Goal: Task Accomplishment & Management: Complete application form

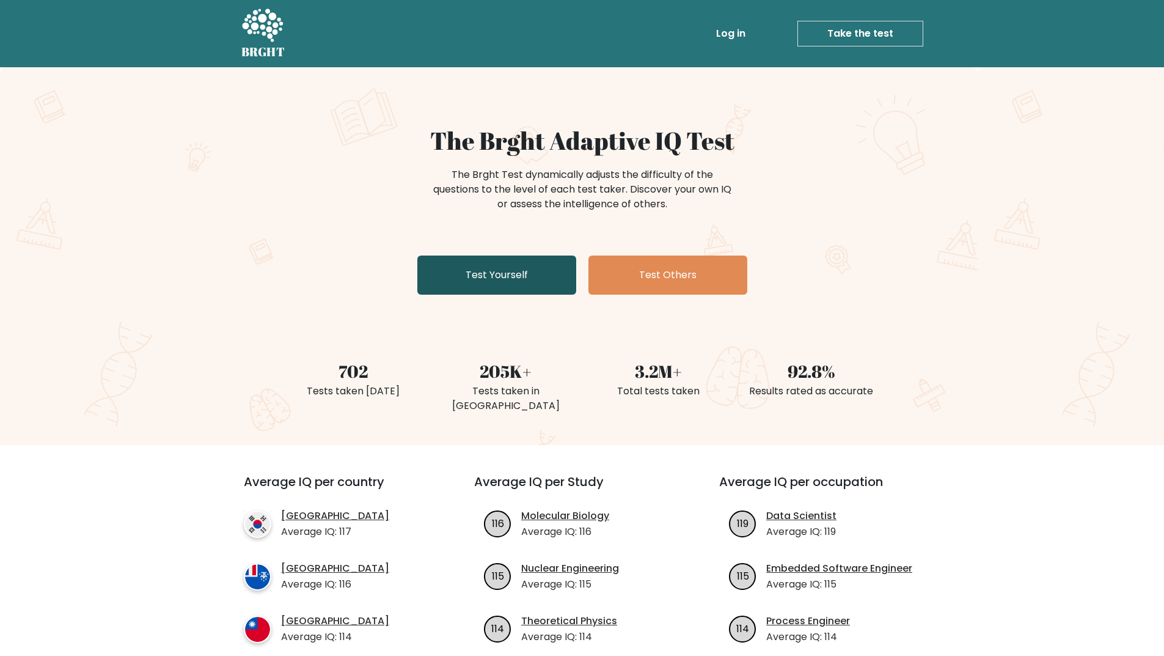
click at [507, 279] on link "Test Yourself" at bounding box center [496, 274] width 159 height 39
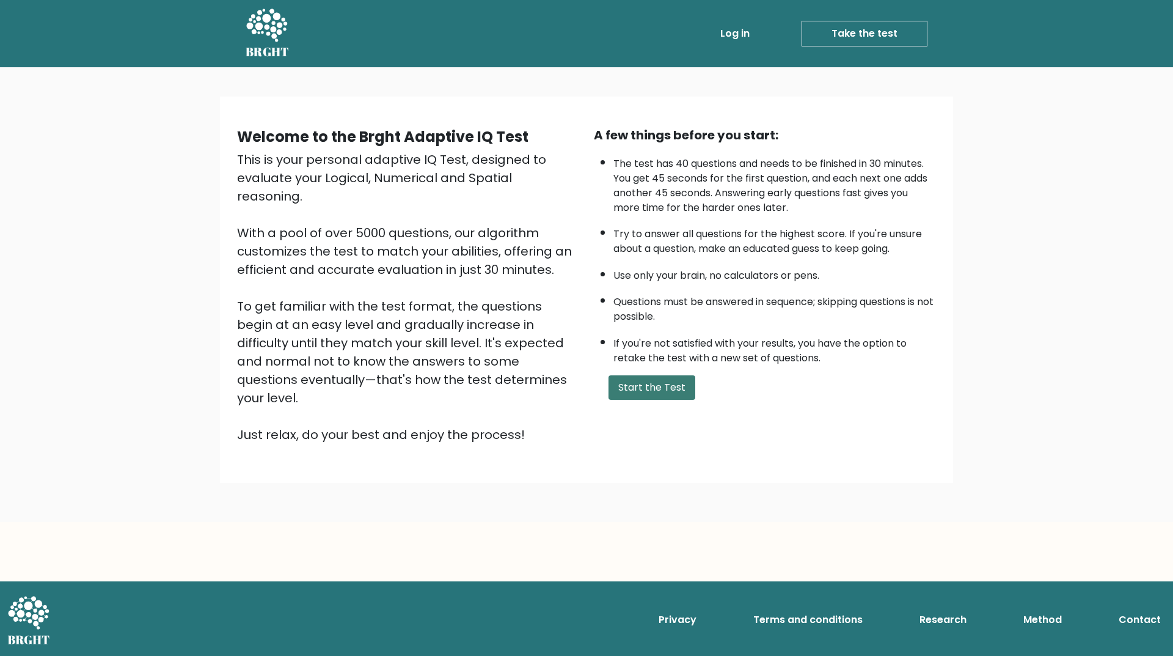
click at [639, 389] on button "Start the Test" at bounding box center [652, 387] width 87 height 24
click at [667, 382] on button "Start the Test" at bounding box center [652, 387] width 87 height 24
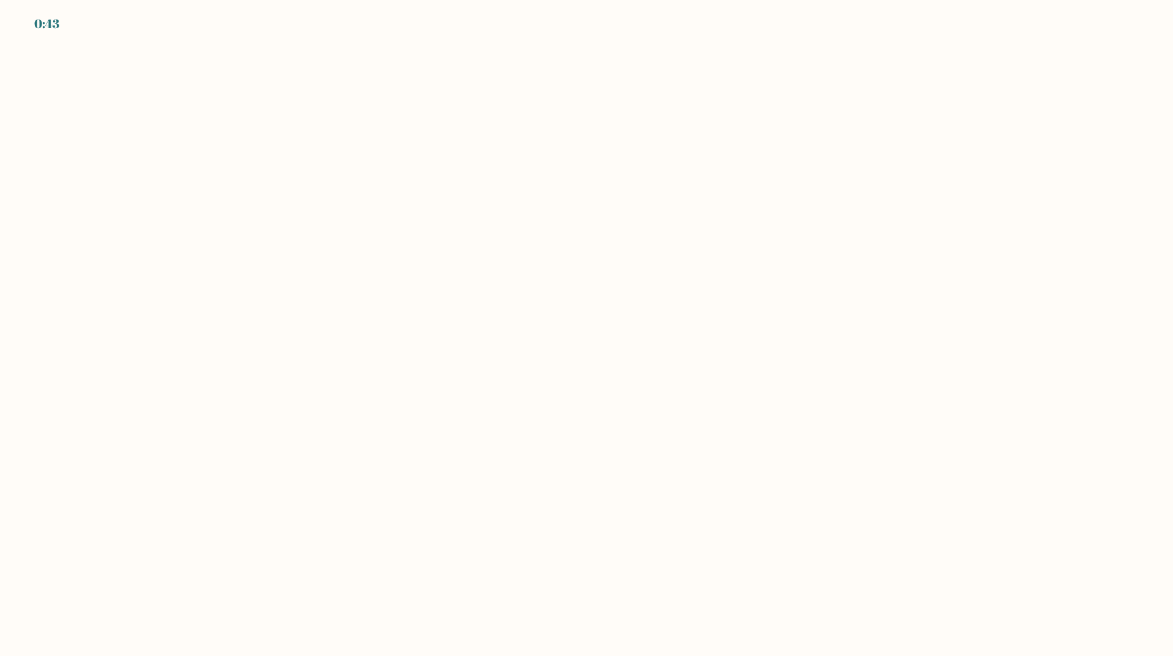
drag, startPoint x: 0, startPoint y: 0, endPoint x: 675, endPoint y: 404, distance: 786.5
click at [675, 404] on body "0:43" at bounding box center [586, 328] width 1173 height 656
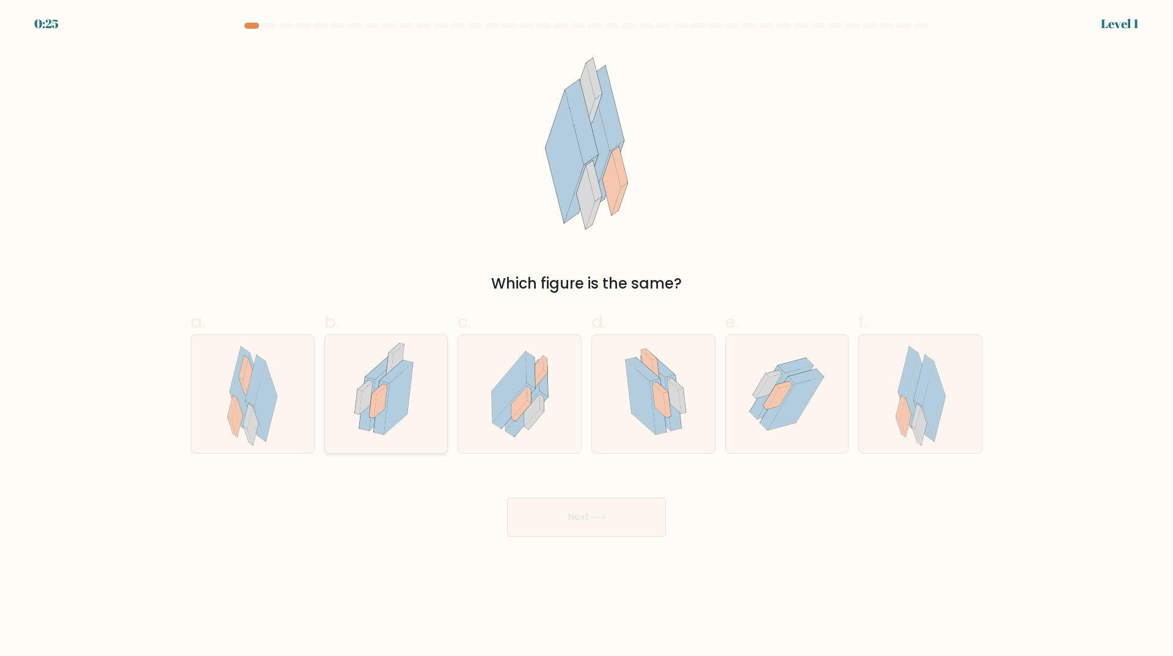
click at [346, 409] on icon at bounding box center [386, 394] width 81 height 118
click at [587, 336] on input "b." at bounding box center [587, 332] width 1 height 8
radio input "true"
click at [545, 501] on button "Next" at bounding box center [586, 517] width 159 height 39
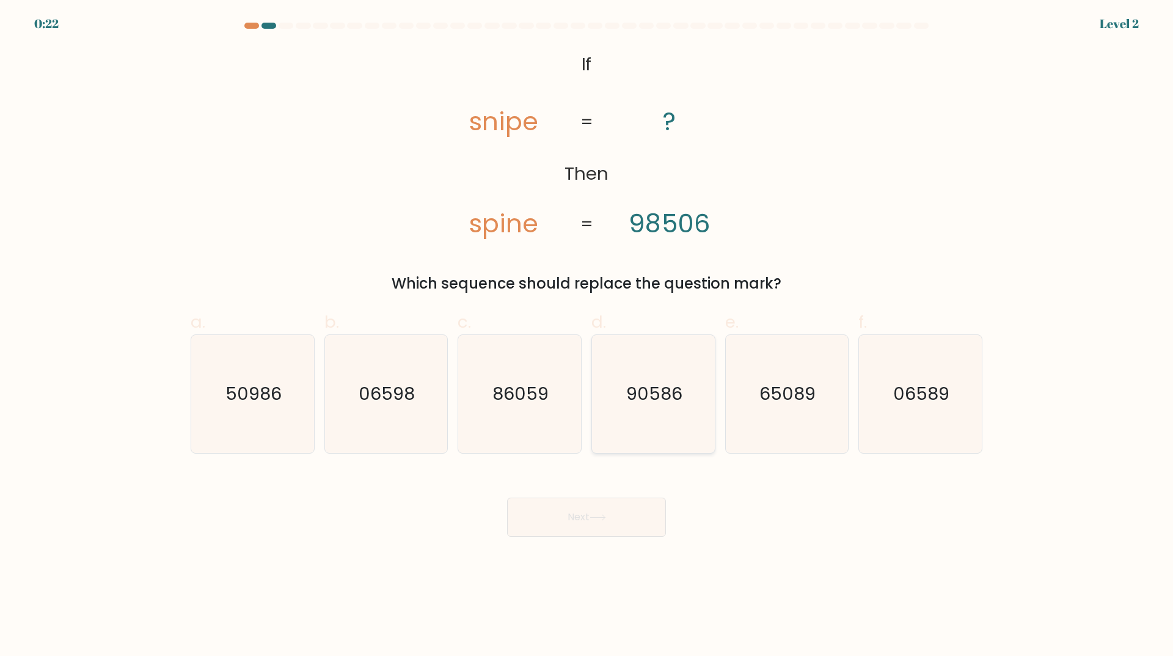
click at [675, 411] on icon "90586" at bounding box center [654, 394] width 118 height 118
click at [587, 336] on input "d. 90586" at bounding box center [587, 332] width 1 height 8
radio input "true"
click at [596, 512] on button "Next" at bounding box center [586, 517] width 159 height 39
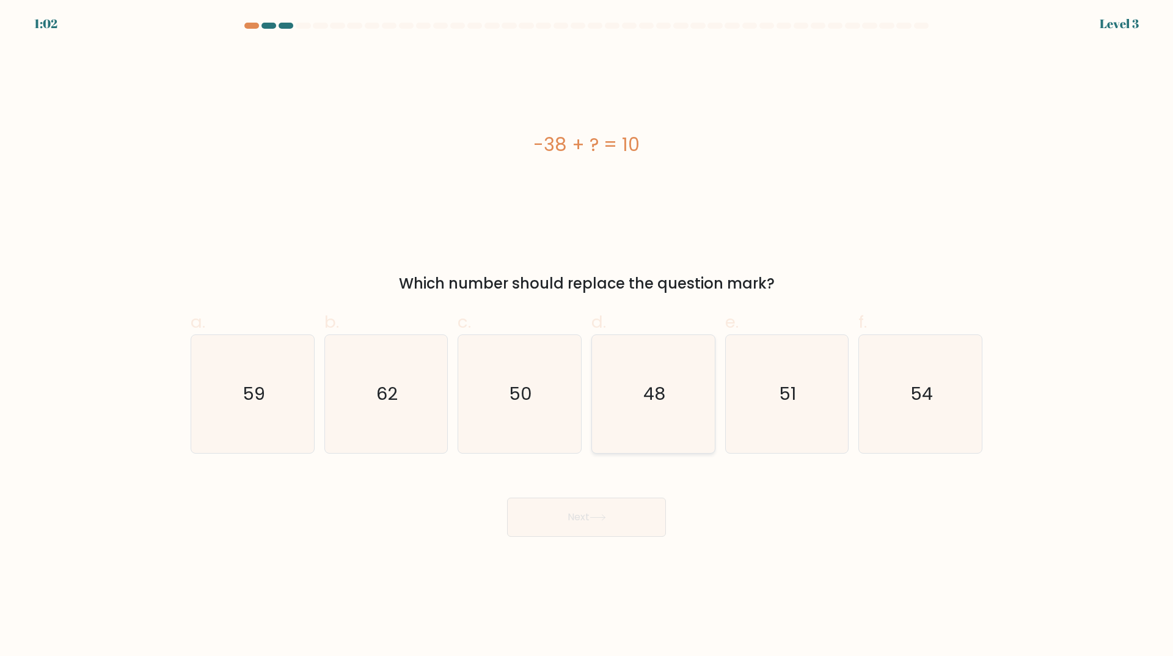
click at [673, 412] on icon "48" at bounding box center [654, 394] width 118 height 118
click at [587, 336] on input "d. 48" at bounding box center [587, 332] width 1 height 8
radio input "true"
click at [628, 520] on button "Next" at bounding box center [586, 517] width 159 height 39
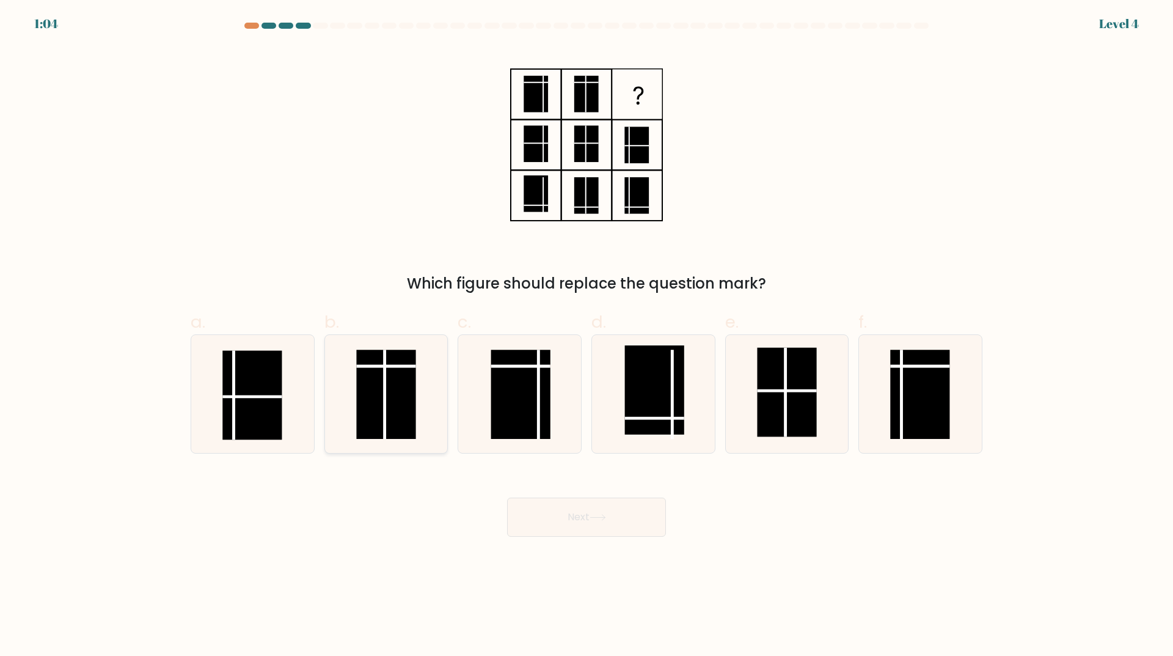
click at [393, 382] on rect at bounding box center [386, 394] width 59 height 89
click at [587, 336] on input "b." at bounding box center [587, 332] width 1 height 8
radio input "true"
click at [584, 518] on button "Next" at bounding box center [586, 517] width 159 height 39
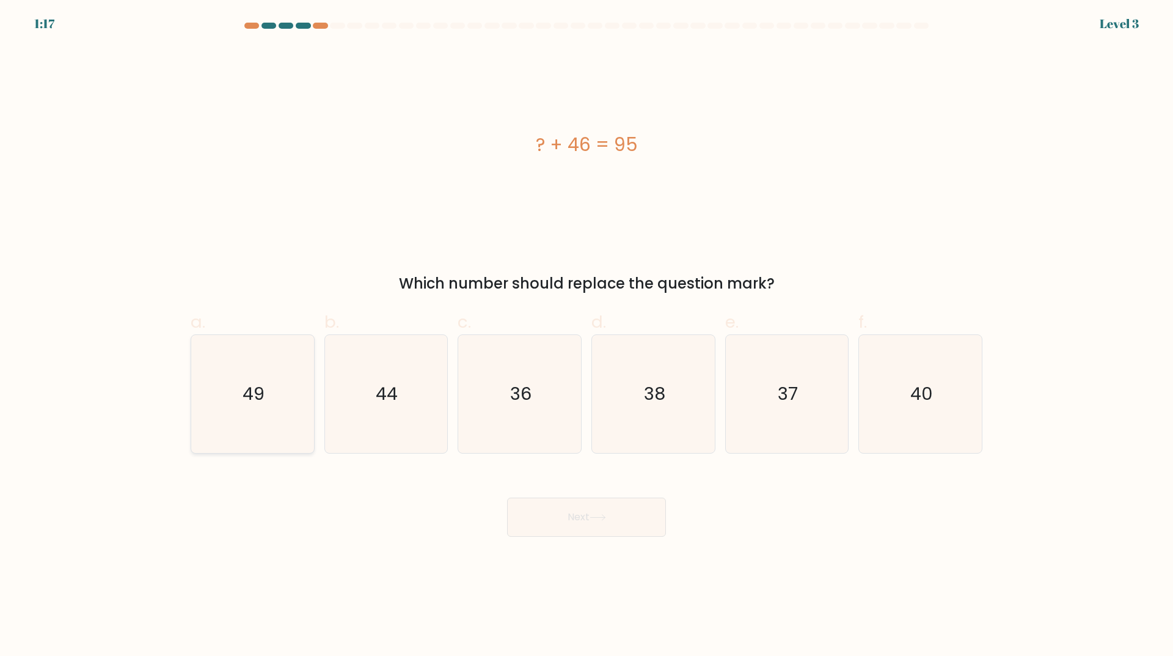
click at [289, 391] on icon "49" at bounding box center [253, 394] width 118 height 118
click at [587, 336] on input "a. 49" at bounding box center [587, 332] width 1 height 8
radio input "true"
click at [563, 504] on button "Next" at bounding box center [586, 517] width 159 height 39
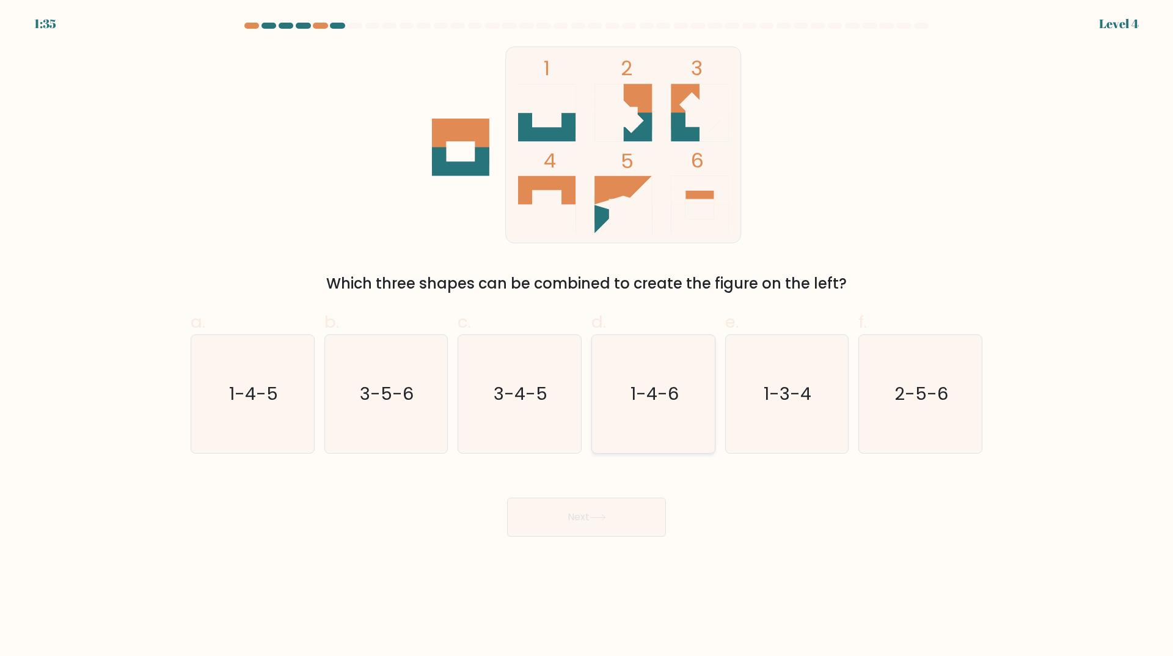
click at [646, 402] on text "1-4-6" at bounding box center [655, 394] width 48 height 24
click at [587, 336] on input "d. 1-4-6" at bounding box center [587, 332] width 1 height 8
radio input "true"
click at [611, 521] on button "Next" at bounding box center [586, 517] width 159 height 39
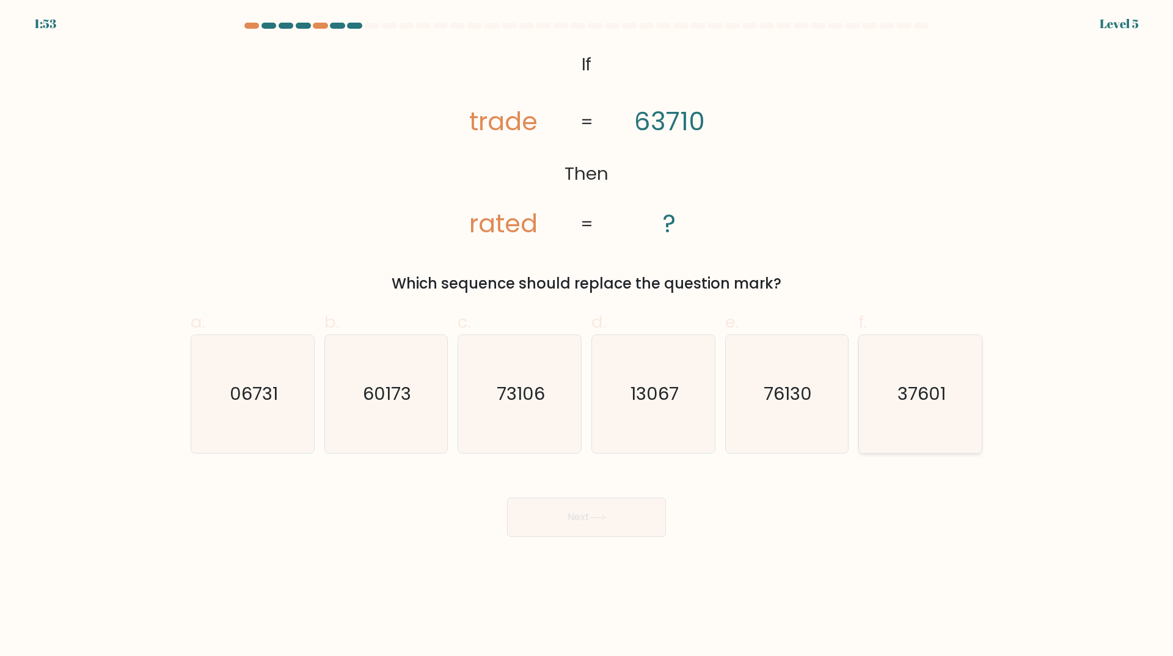
click at [914, 418] on icon "37601" at bounding box center [921, 394] width 118 height 118
click at [587, 336] on input "f. 37601" at bounding box center [587, 332] width 1 height 8
radio input "true"
click at [556, 513] on button "Next" at bounding box center [586, 517] width 159 height 39
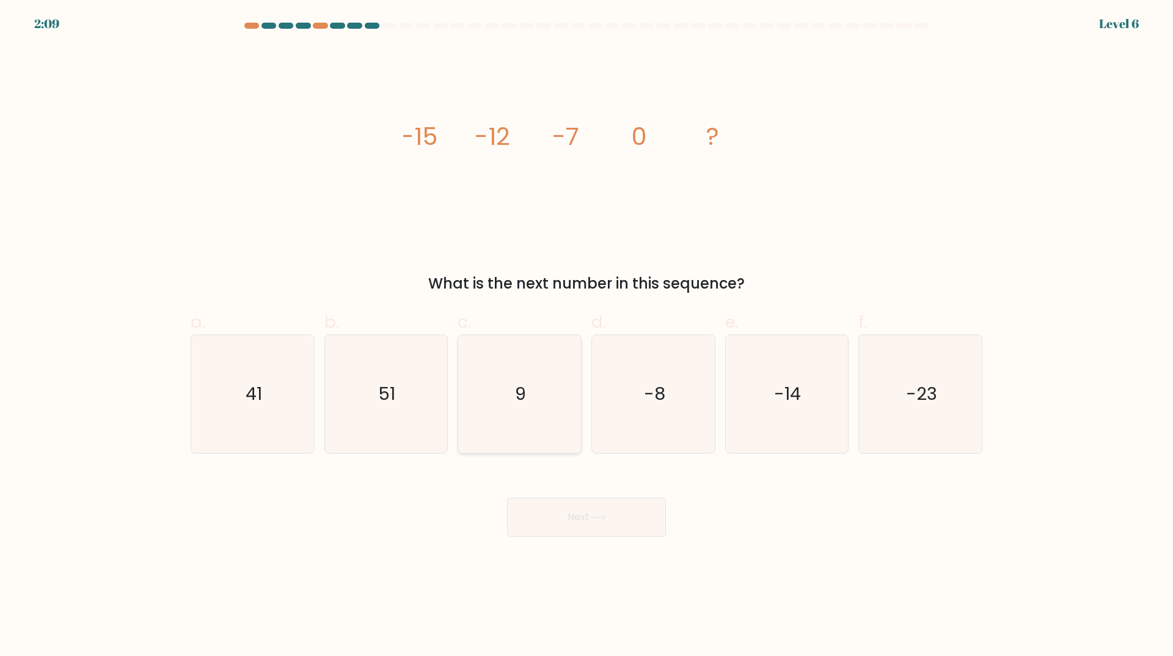
click at [548, 422] on icon "9" at bounding box center [520, 394] width 118 height 118
click at [587, 336] on input "c. 9" at bounding box center [587, 332] width 1 height 8
radio input "true"
click at [578, 517] on button "Next" at bounding box center [586, 517] width 159 height 39
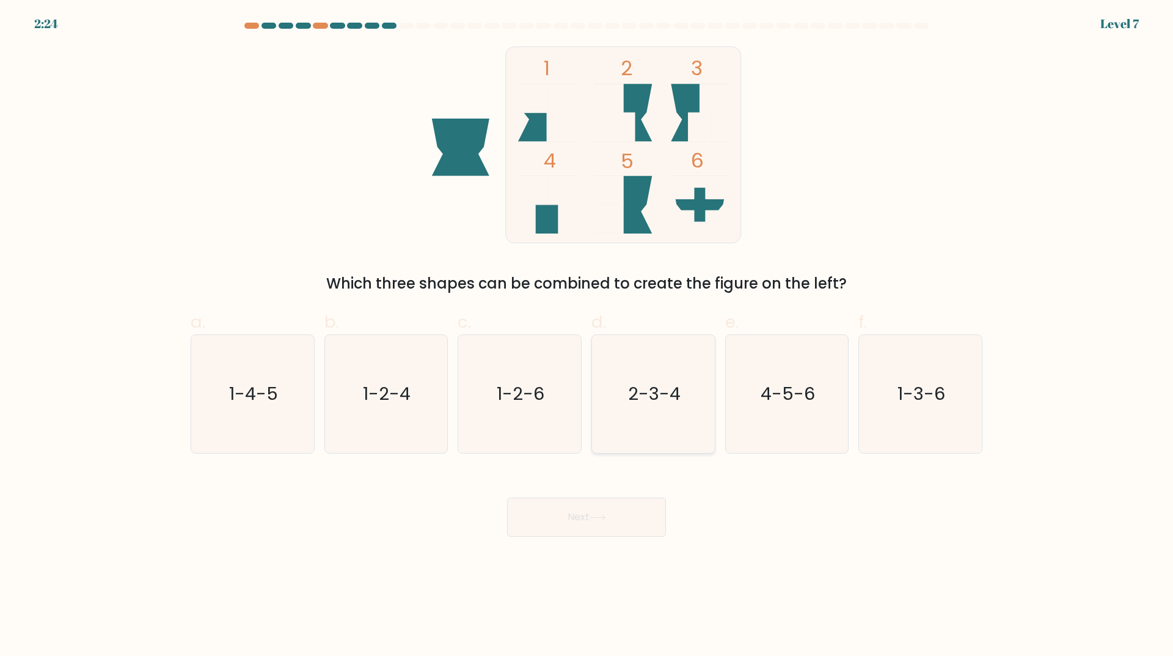
click at [672, 394] on text "2-3-4" at bounding box center [654, 394] width 53 height 24
click at [587, 336] on input "d. 2-3-4" at bounding box center [587, 332] width 1 height 8
radio input "true"
click at [636, 526] on button "Next" at bounding box center [586, 517] width 159 height 39
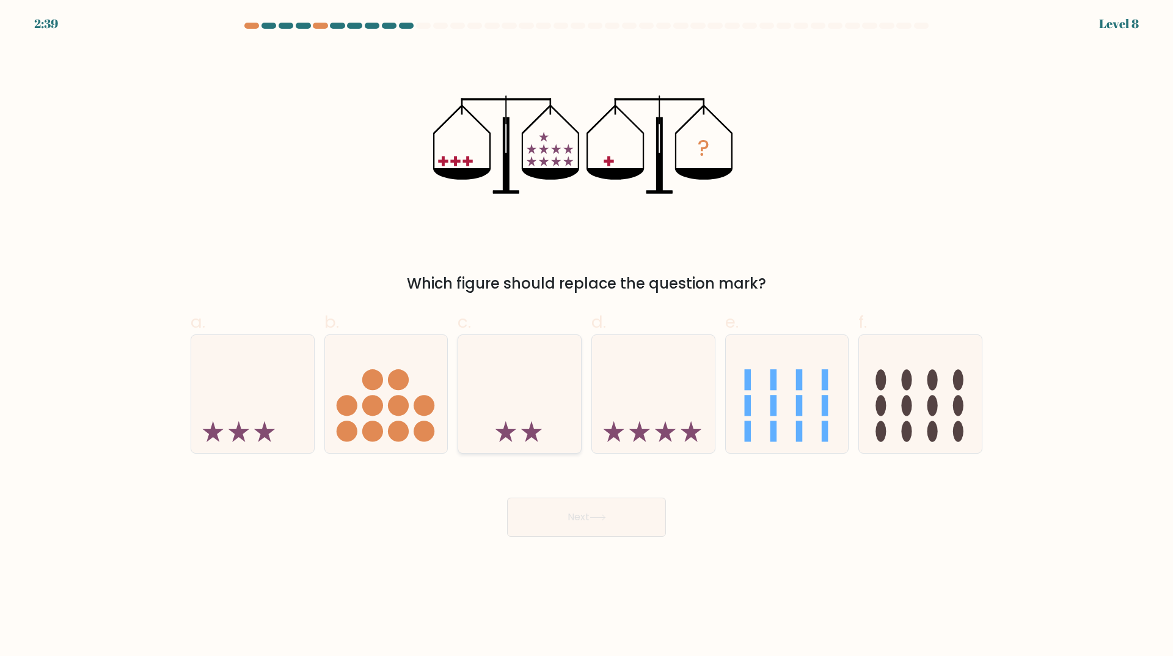
click at [532, 408] on icon at bounding box center [519, 393] width 123 height 101
click at [587, 336] on input "c." at bounding box center [587, 332] width 1 height 8
radio input "true"
click at [584, 508] on button "Next" at bounding box center [586, 517] width 159 height 39
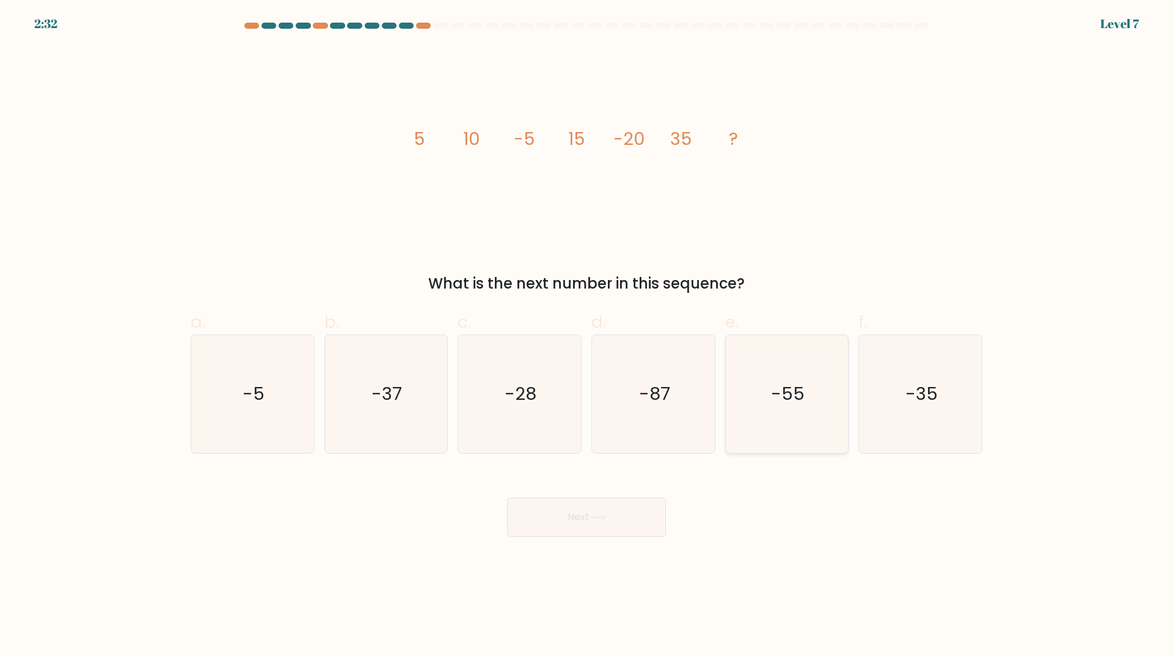
click at [748, 361] on icon "-55" at bounding box center [787, 394] width 118 height 118
click at [587, 336] on input "e. -55" at bounding box center [587, 332] width 1 height 8
radio input "true"
click at [628, 509] on button "Next" at bounding box center [586, 517] width 159 height 39
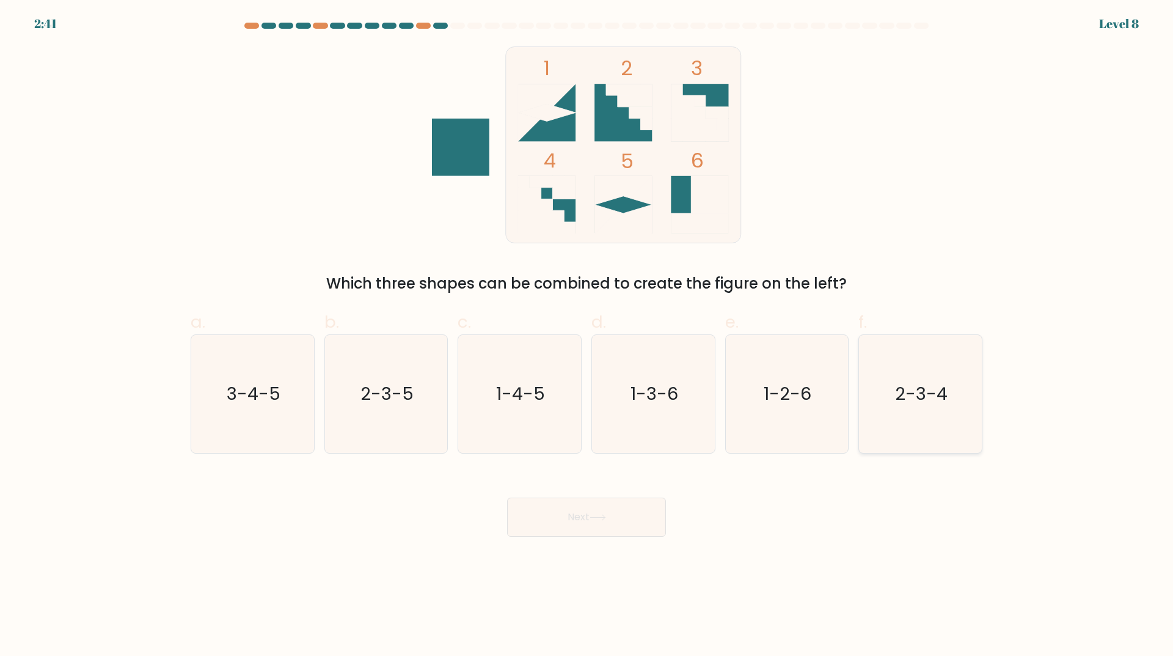
click at [921, 411] on icon "2-3-4" at bounding box center [921, 394] width 118 height 118
click at [587, 336] on input "f. 2-3-4" at bounding box center [587, 332] width 1 height 8
radio input "true"
click at [548, 515] on button "Next" at bounding box center [586, 517] width 159 height 39
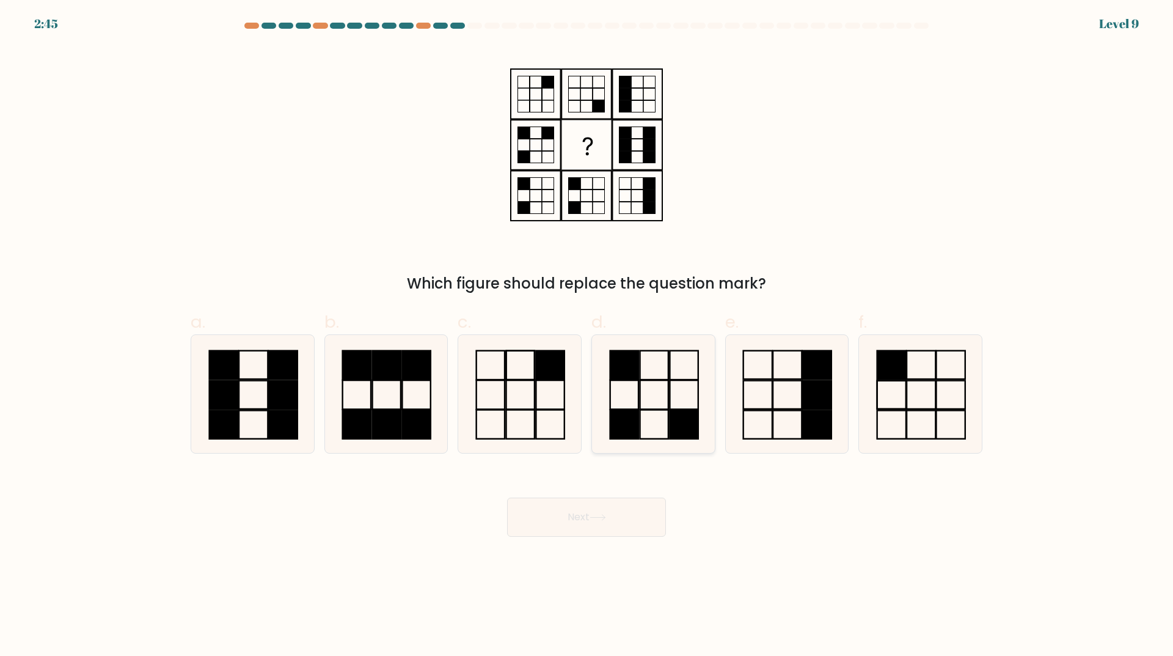
click at [656, 376] on icon at bounding box center [654, 394] width 118 height 118
click at [587, 336] on input "d." at bounding box center [587, 332] width 1 height 8
radio input "true"
click at [633, 508] on button "Next" at bounding box center [586, 517] width 159 height 39
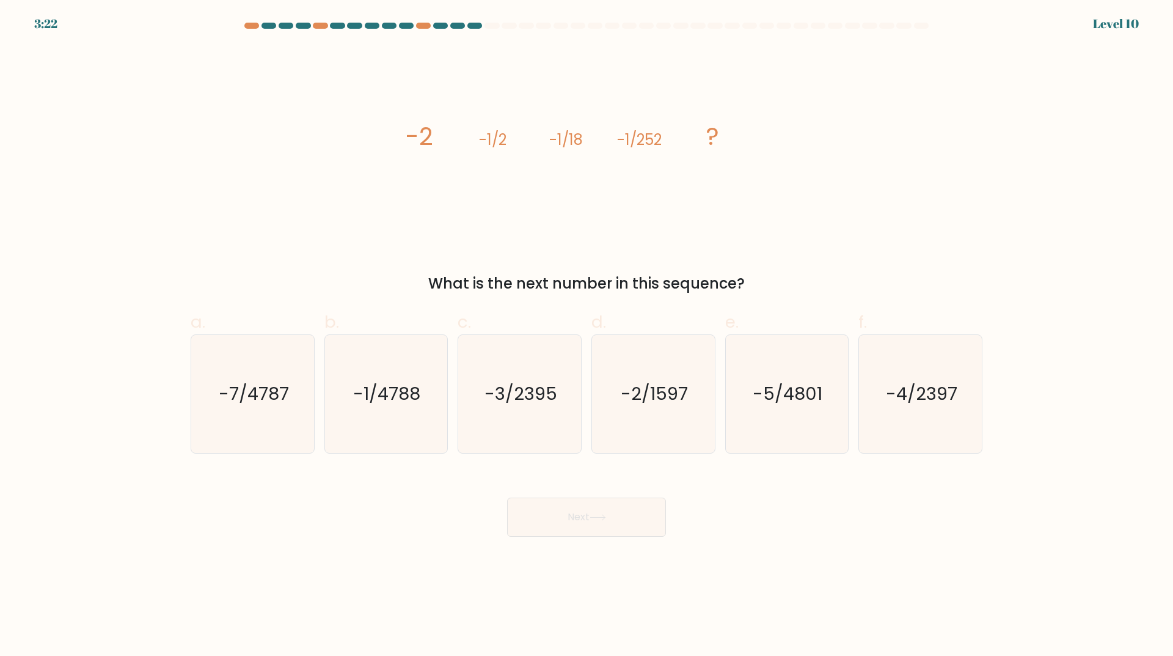
drag, startPoint x: 399, startPoint y: 130, endPoint x: 586, endPoint y: 32, distance: 211.3
click at [755, 279] on div "image/svg+xml -2 -1/2 -1/18 -1/252 ? What is the next number in this sequence?" at bounding box center [586, 170] width 807 height 248
copy div "-2 -1/2 -1/18 -1/252 ? What is the next number in this sequence?"
click at [381, 419] on icon "-1/4788" at bounding box center [386, 394] width 118 height 118
click at [587, 336] on input "b. -1/4788" at bounding box center [587, 332] width 1 height 8
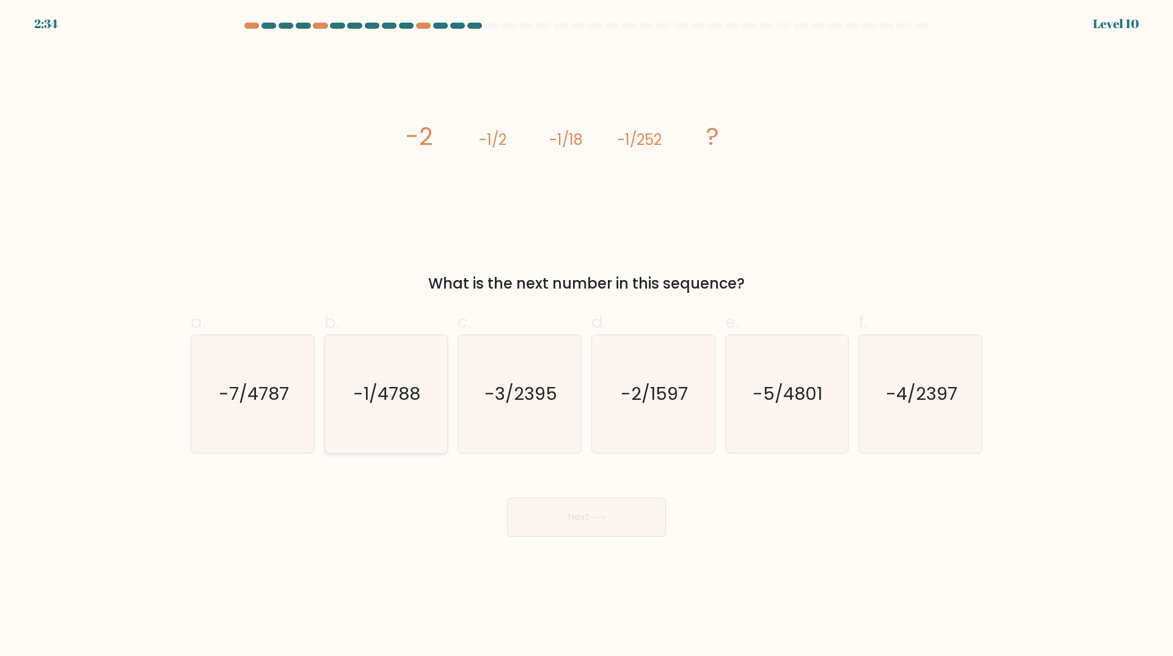
radio input "true"
click at [583, 530] on button "Next" at bounding box center [586, 517] width 159 height 39
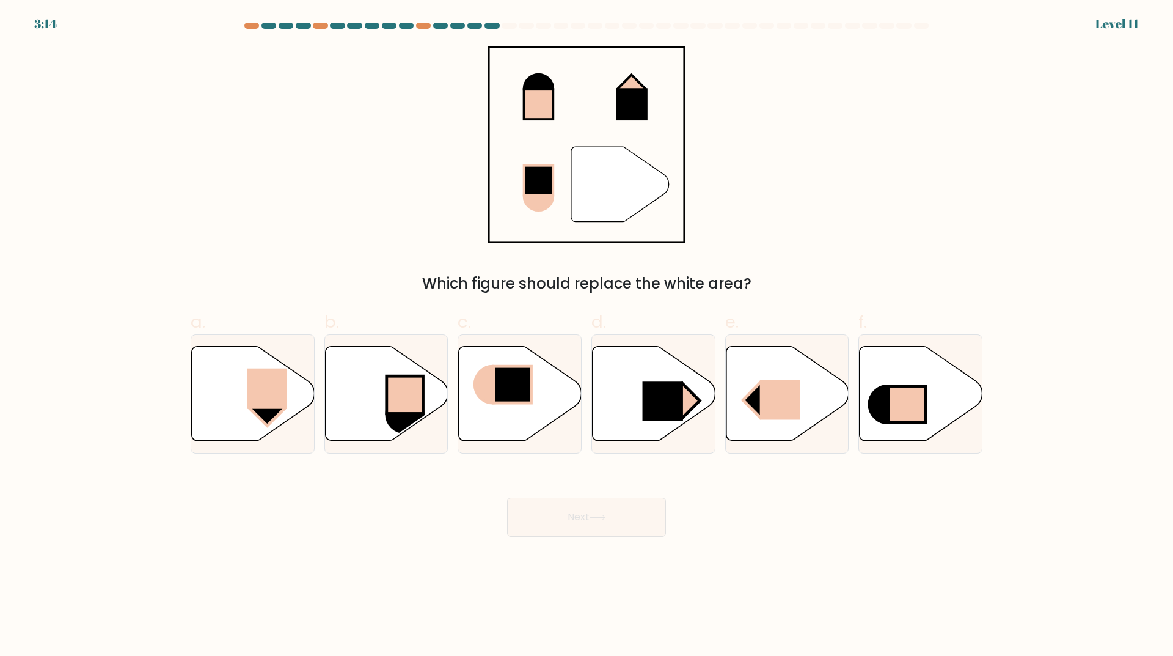
drag, startPoint x: 507, startPoint y: 60, endPoint x: 595, endPoint y: 220, distance: 183.0
click at [595, 220] on icon """ at bounding box center [586, 144] width 197 height 197
drag, startPoint x: 753, startPoint y: 282, endPoint x: 502, endPoint y: 63, distance: 333.1
click at [502, 63] on div "" Which figure should replace the white area?" at bounding box center [586, 170] width 807 height 248
copy div "Which figure should replace the white area?"
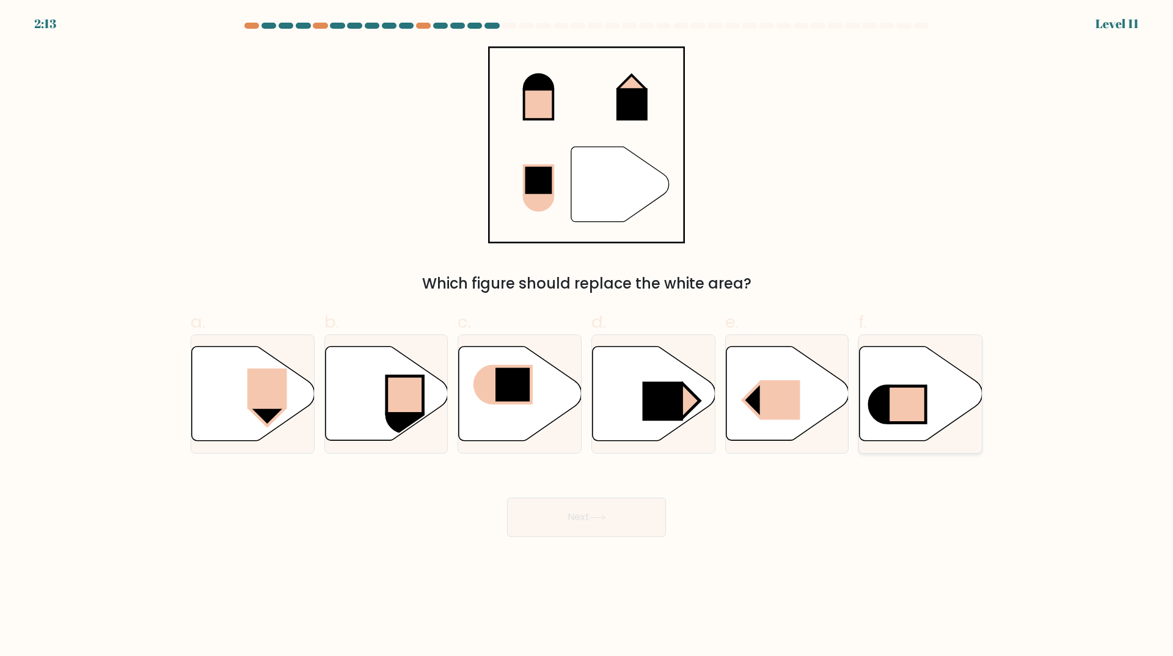
click at [929, 399] on icon at bounding box center [921, 394] width 123 height 94
click at [587, 336] on input "f." at bounding box center [587, 332] width 1 height 8
radio input "true"
click at [589, 512] on button "Next" at bounding box center [586, 517] width 159 height 39
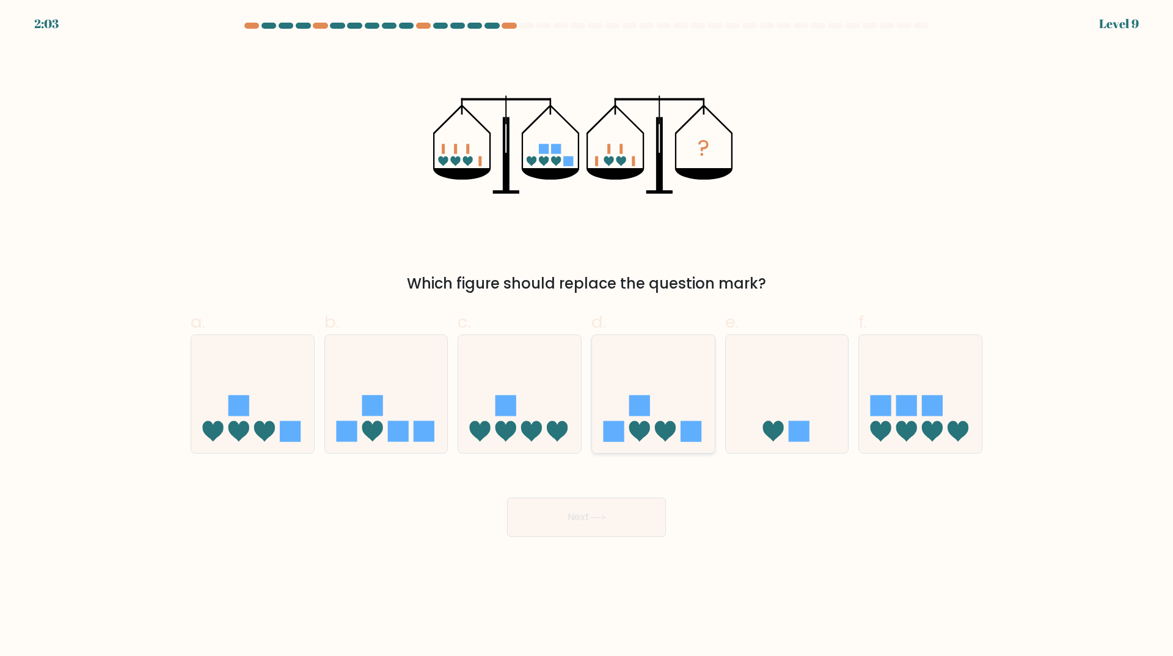
click at [652, 367] on icon at bounding box center [653, 393] width 123 height 101
click at [587, 336] on input "d." at bounding box center [587, 332] width 1 height 8
radio input "true"
click at [608, 512] on button "Next" at bounding box center [586, 517] width 159 height 39
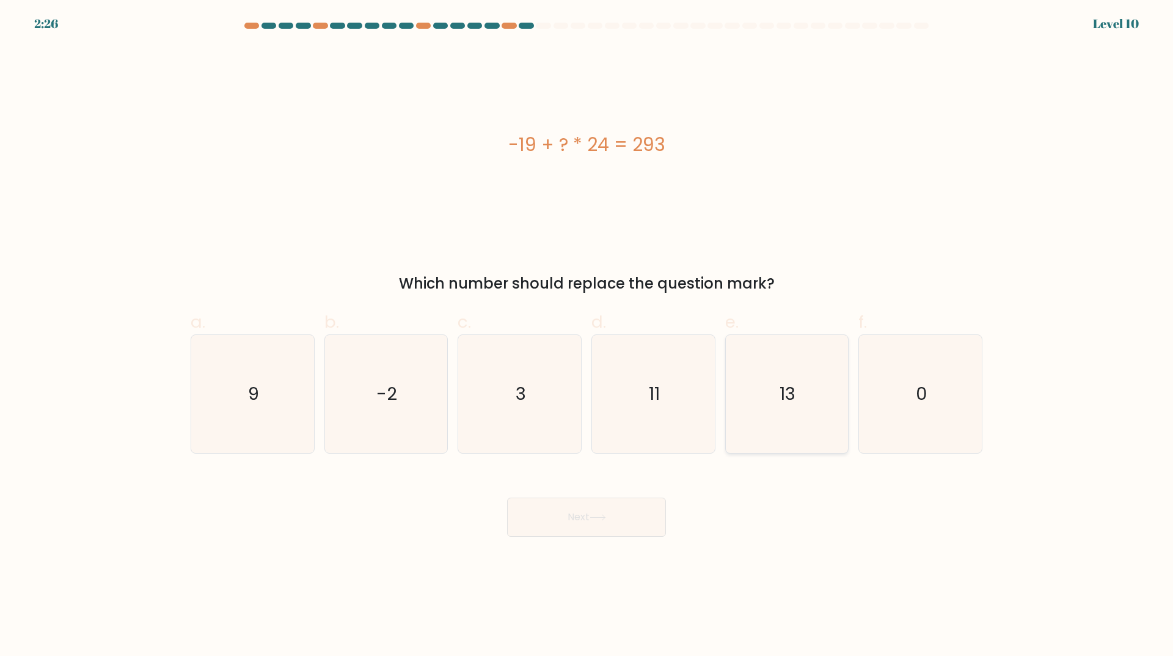
click at [769, 405] on icon "13" at bounding box center [787, 394] width 118 height 118
click at [587, 336] on input "e. 13" at bounding box center [587, 332] width 1 height 8
radio input "true"
click at [625, 511] on button "Next" at bounding box center [586, 517] width 159 height 39
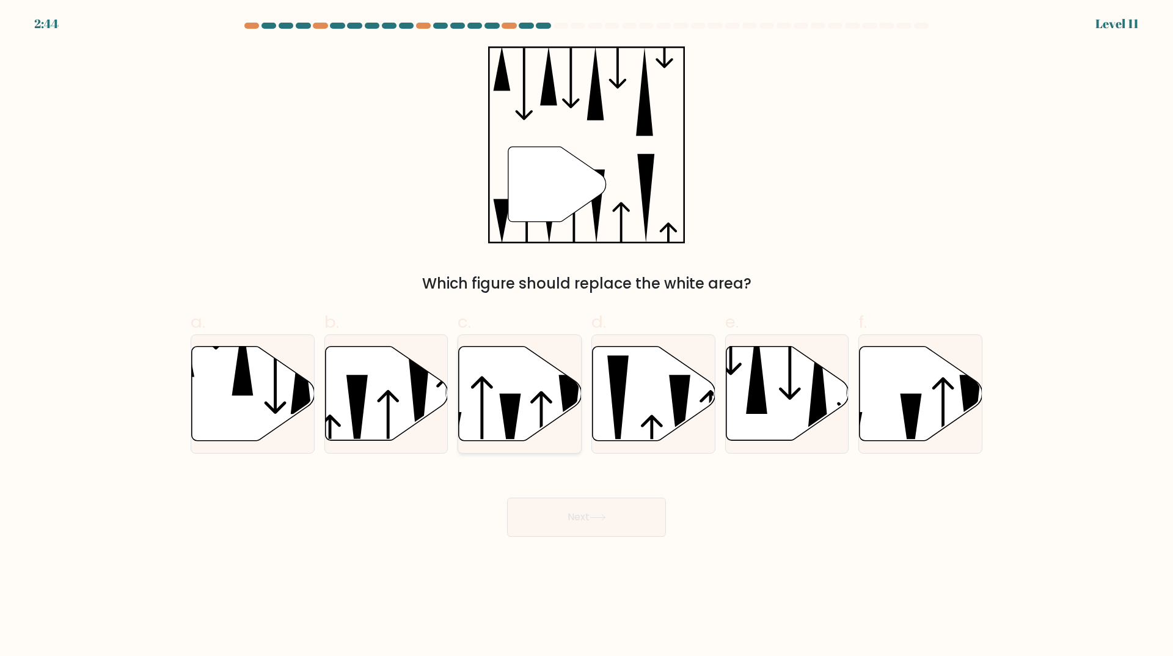
click at [496, 416] on icon at bounding box center [520, 394] width 123 height 94
click at [587, 336] on input "c." at bounding box center [587, 332] width 1 height 8
radio input "true"
click at [597, 527] on button "Next" at bounding box center [586, 517] width 159 height 39
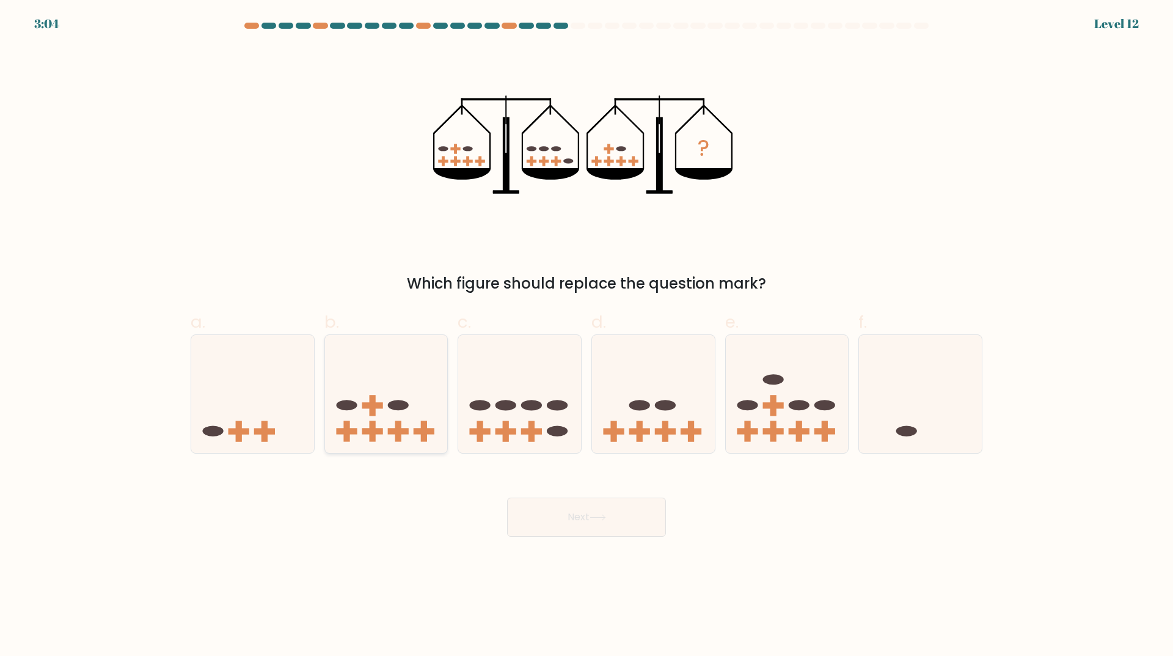
click at [399, 367] on icon at bounding box center [386, 393] width 123 height 101
click at [587, 336] on input "b." at bounding box center [587, 332] width 1 height 8
radio input "true"
click at [589, 512] on button "Next" at bounding box center [586, 517] width 159 height 39
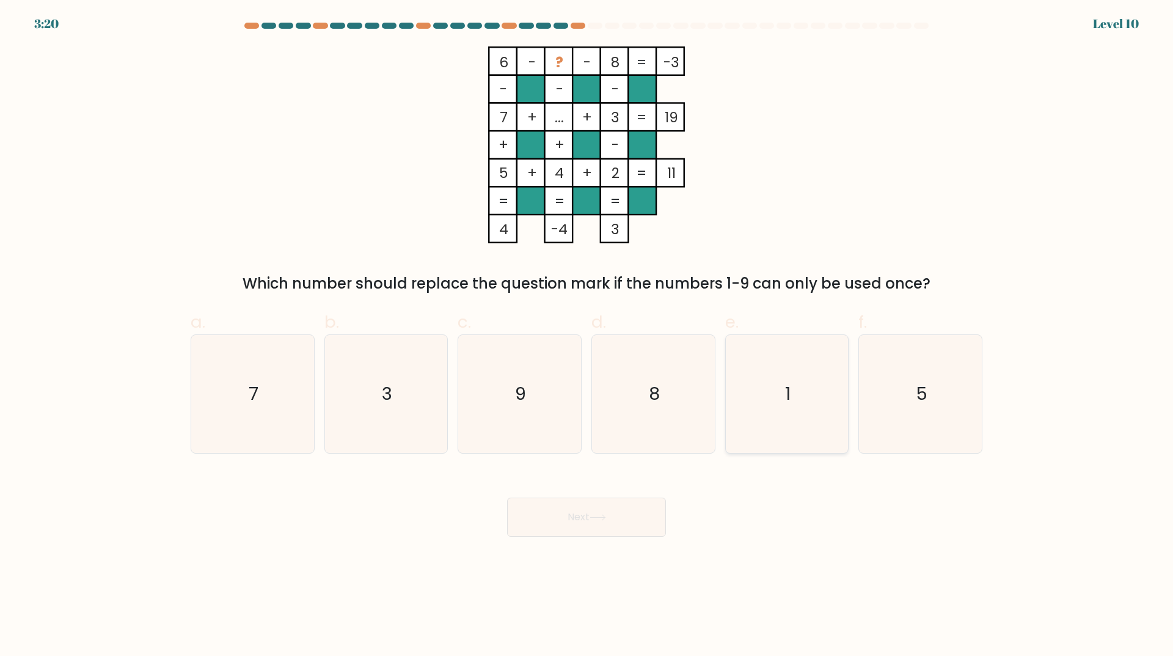
click at [768, 410] on icon "1" at bounding box center [787, 394] width 118 height 118
click at [587, 336] on input "e. 1" at bounding box center [587, 332] width 1 height 8
radio input "true"
click at [581, 523] on button "Next" at bounding box center [586, 517] width 159 height 39
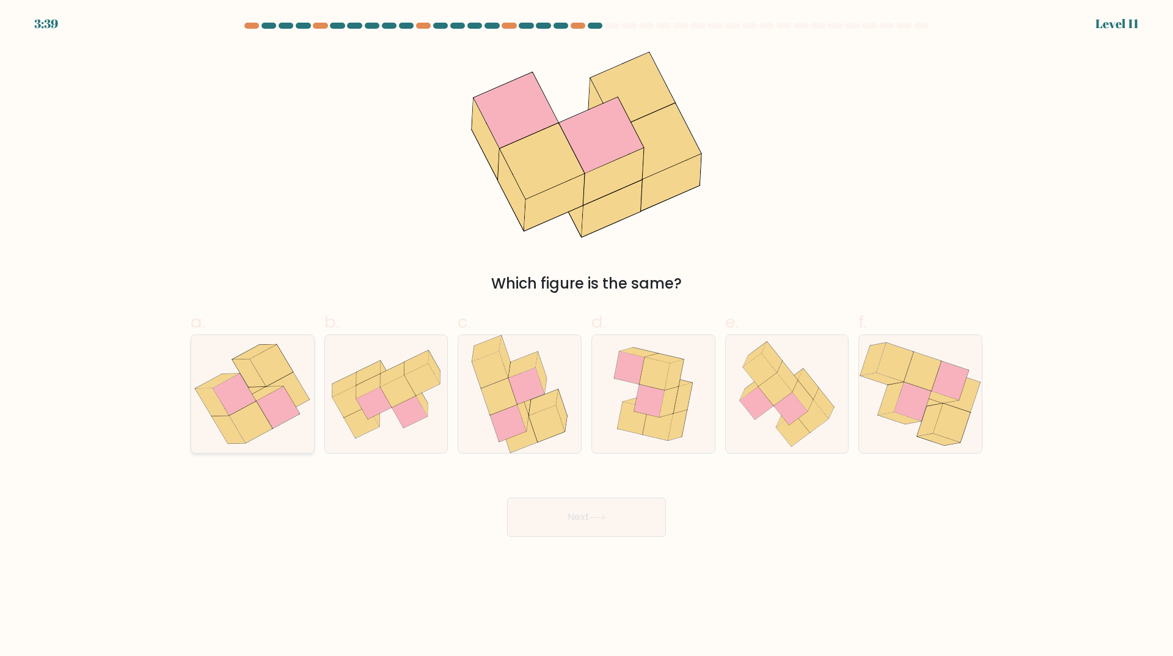
click at [237, 394] on icon at bounding box center [234, 394] width 43 height 42
click at [587, 336] on input "a." at bounding box center [587, 332] width 1 height 8
radio input "true"
click at [601, 526] on button "Next" at bounding box center [586, 517] width 159 height 39
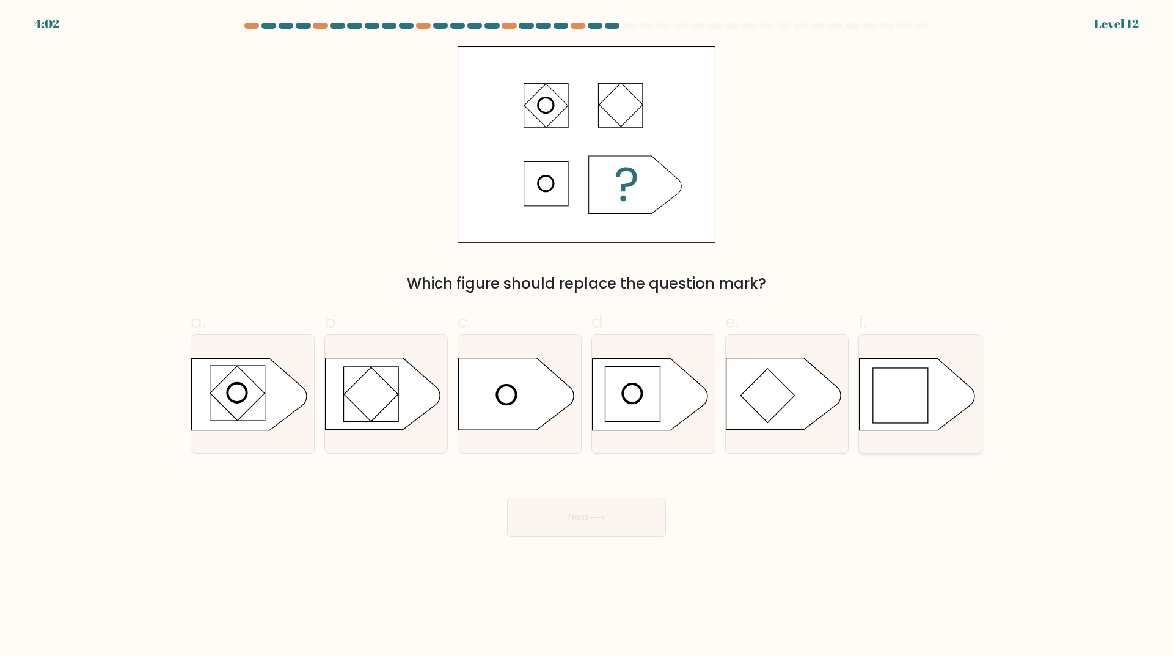
click at [876, 376] on rect at bounding box center [900, 395] width 55 height 55
click at [587, 336] on input "f." at bounding box center [587, 332] width 1 height 8
radio input "true"
click at [605, 516] on icon at bounding box center [597, 518] width 15 height 6
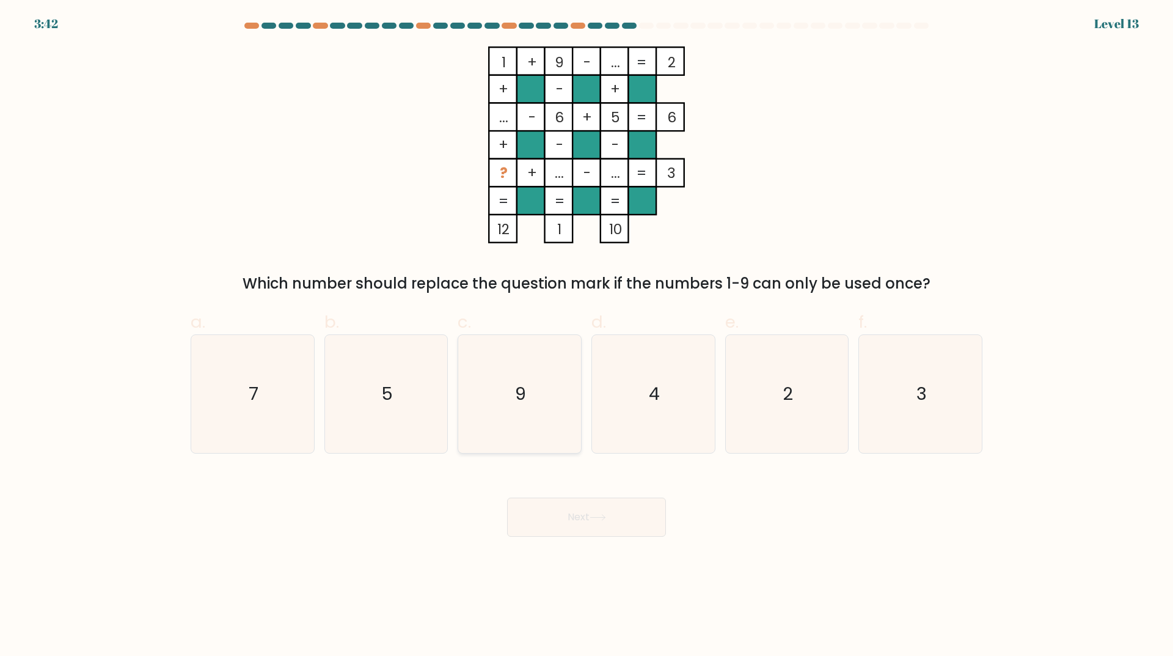
click at [483, 411] on icon "9" at bounding box center [520, 394] width 118 height 118
click at [587, 336] on input "c. 9" at bounding box center [587, 332] width 1 height 8
radio input "true"
click at [581, 513] on button "Next" at bounding box center [586, 517] width 159 height 39
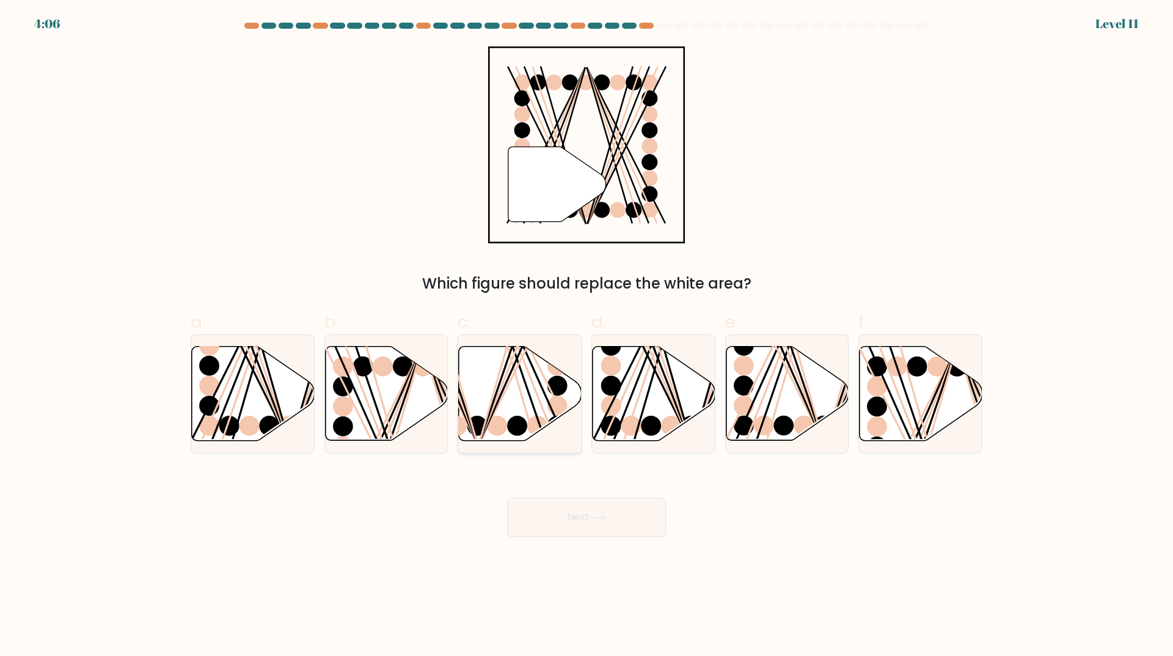
click at [511, 438] on icon at bounding box center [520, 394] width 123 height 94
click at [587, 336] on input "c." at bounding box center [587, 332] width 1 height 8
radio input "true"
click at [566, 510] on button "Next" at bounding box center [586, 517] width 159 height 39
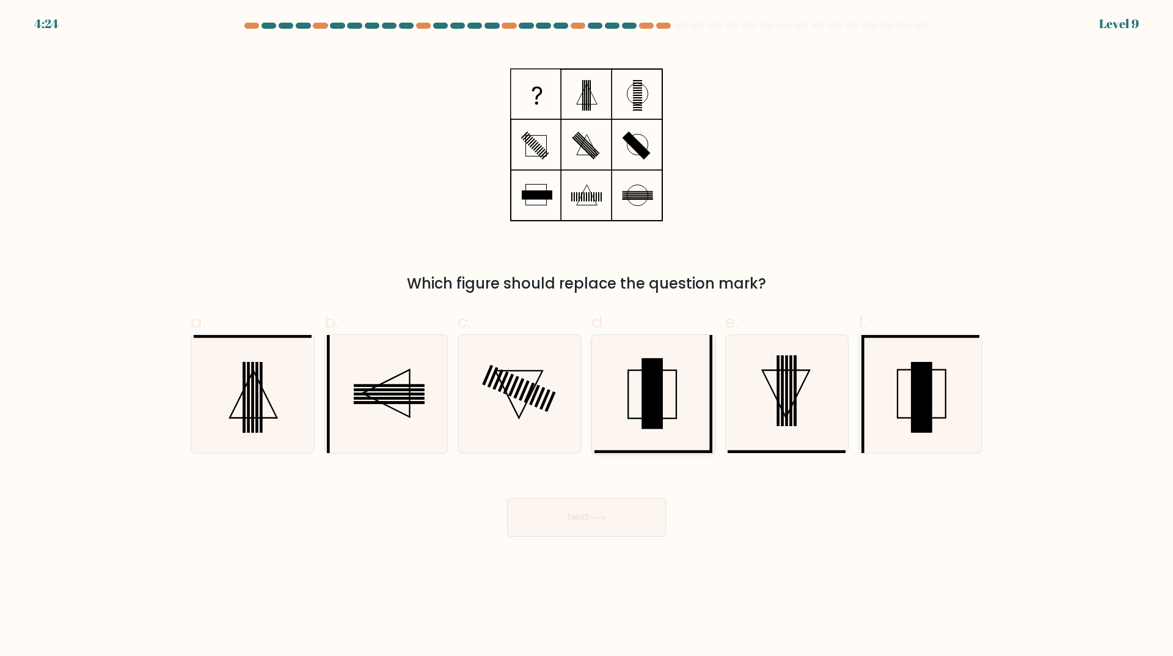
click at [685, 364] on icon at bounding box center [654, 394] width 118 height 118
click at [587, 336] on input "d." at bounding box center [587, 332] width 1 height 8
radio input "true"
click at [655, 518] on button "Next" at bounding box center [586, 517] width 159 height 39
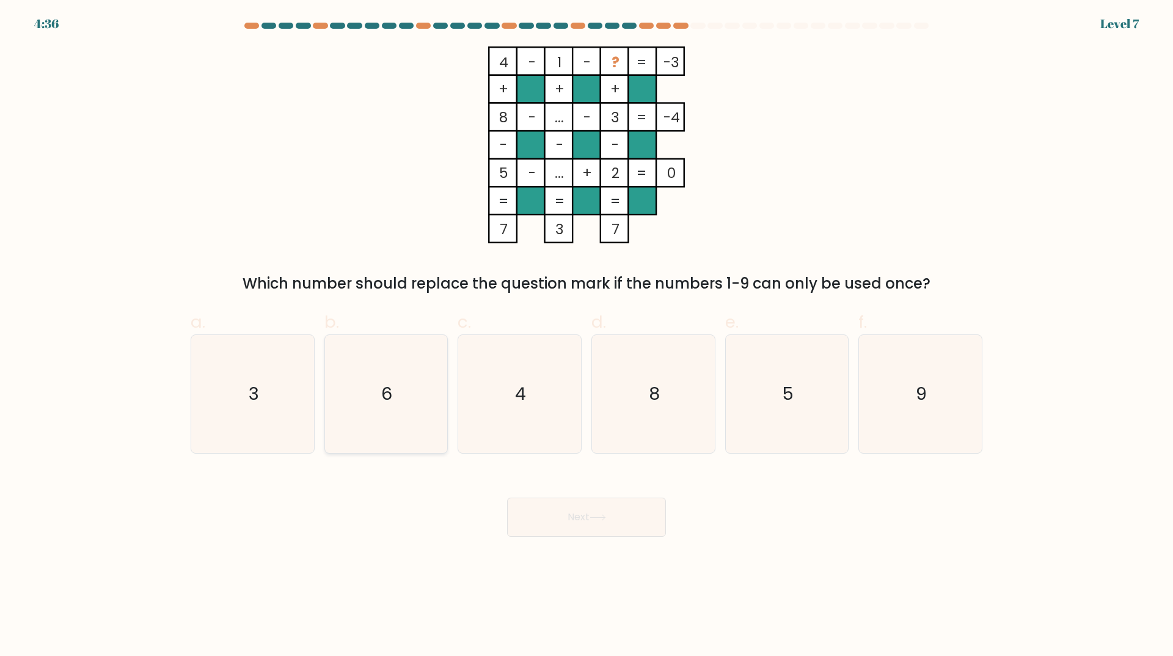
click at [416, 416] on icon "6" at bounding box center [386, 394] width 118 height 118
click at [587, 336] on input "b. 6" at bounding box center [587, 332] width 1 height 8
radio input "true"
click at [561, 500] on button "Next" at bounding box center [586, 517] width 159 height 39
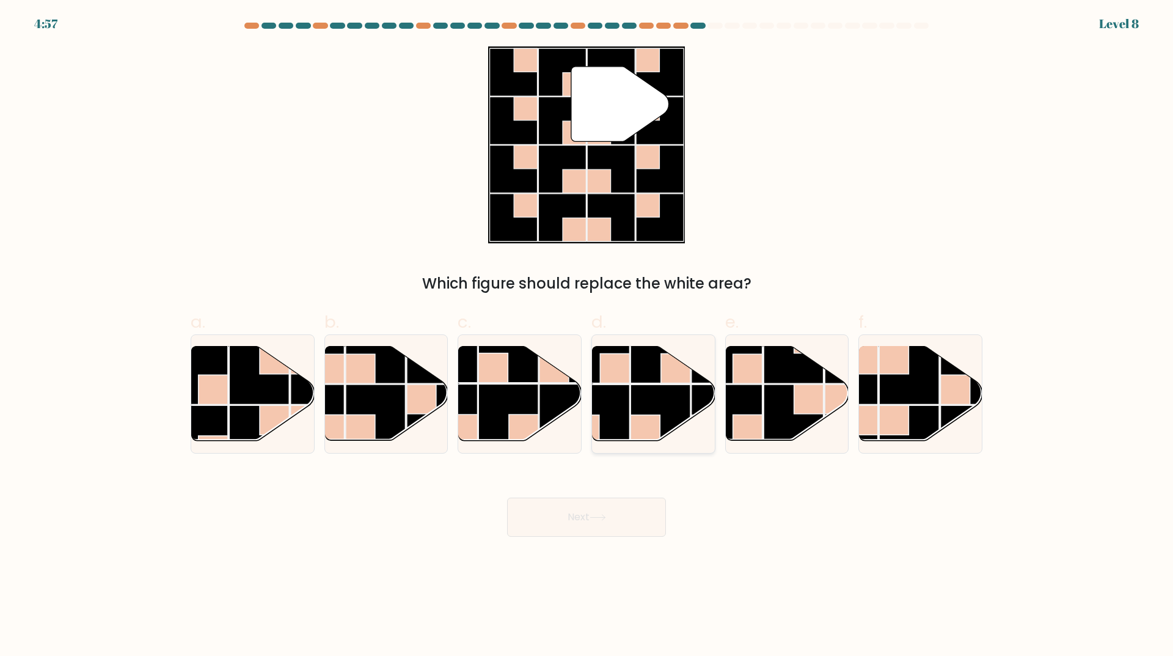
click at [670, 406] on rect at bounding box center [661, 414] width 60 height 60
click at [587, 336] on input "d." at bounding box center [587, 332] width 1 height 8
radio input "true"
click at [605, 531] on button "Next" at bounding box center [586, 517] width 159 height 39
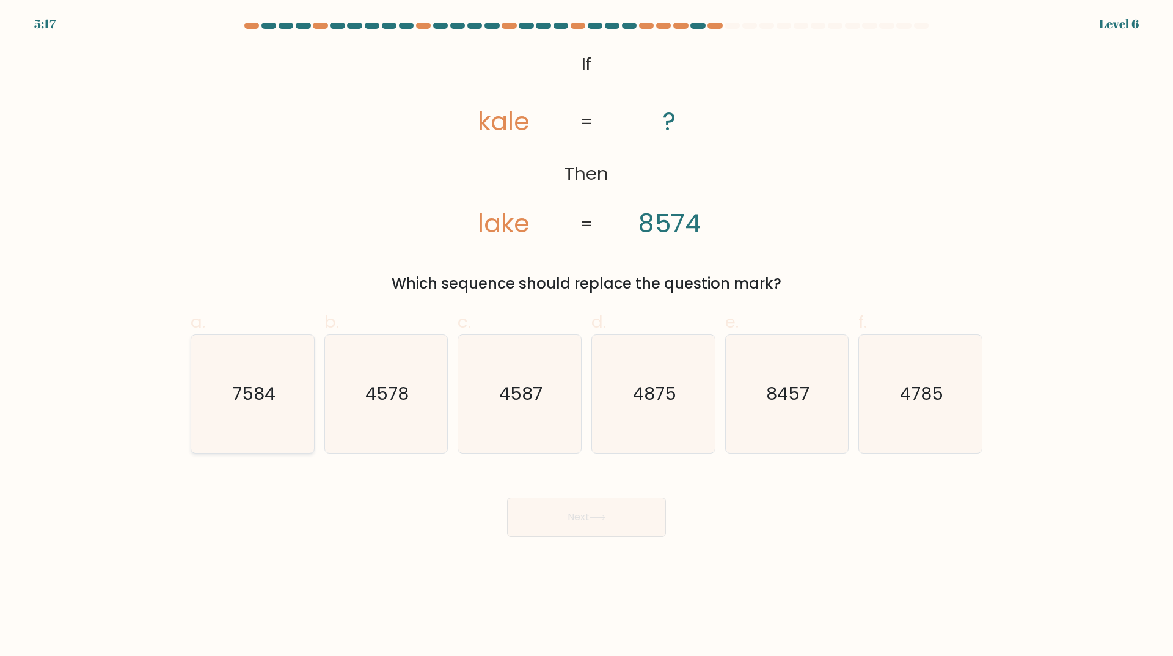
click at [249, 408] on icon "7584" at bounding box center [253, 394] width 118 height 118
click at [587, 336] on input "a. 7584" at bounding box center [587, 332] width 1 height 8
radio input "true"
click at [559, 520] on button "Next" at bounding box center [586, 517] width 159 height 39
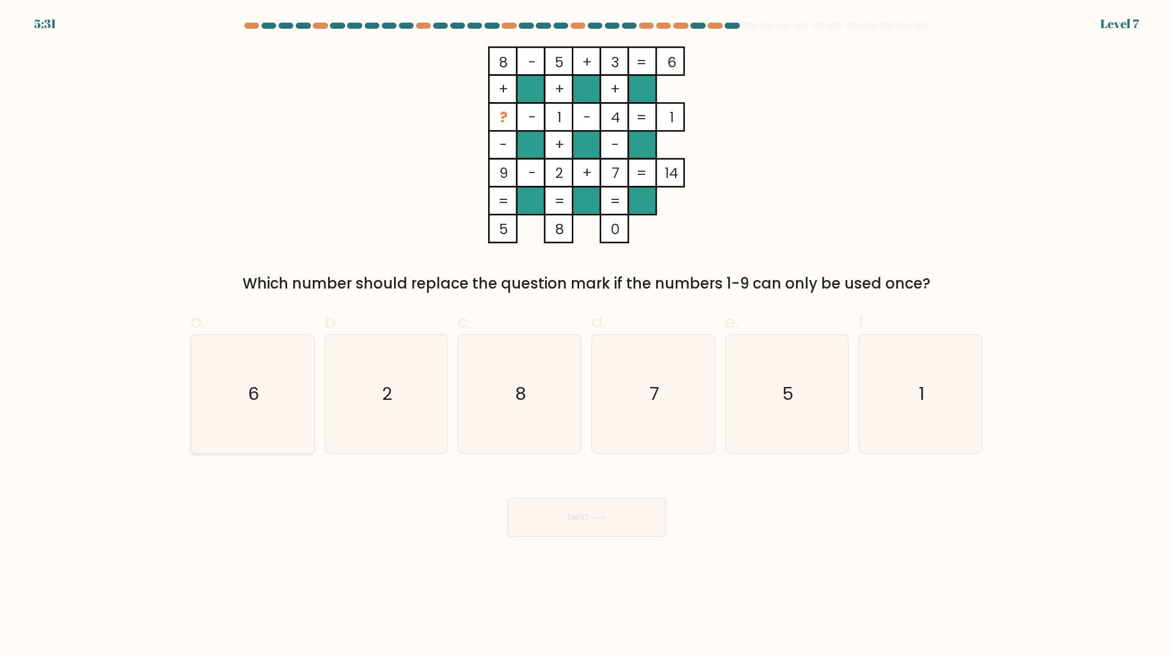
click at [293, 392] on icon "6" at bounding box center [253, 394] width 118 height 118
click at [587, 336] on input "a. 6" at bounding box center [587, 332] width 1 height 8
radio input "true"
click at [572, 516] on button "Next" at bounding box center [586, 517] width 159 height 39
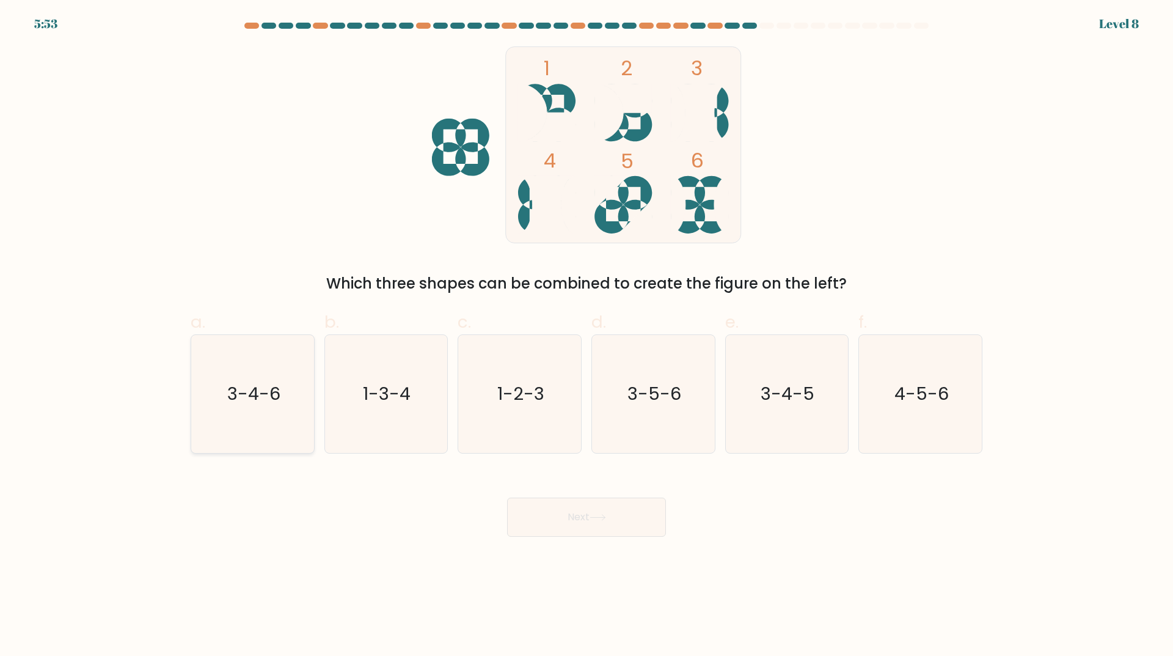
click at [260, 406] on icon "3-4-6" at bounding box center [253, 394] width 118 height 118
click at [587, 336] on input "a. 3-4-6" at bounding box center [587, 332] width 1 height 8
radio input "true"
click at [540, 511] on button "Next" at bounding box center [586, 517] width 159 height 39
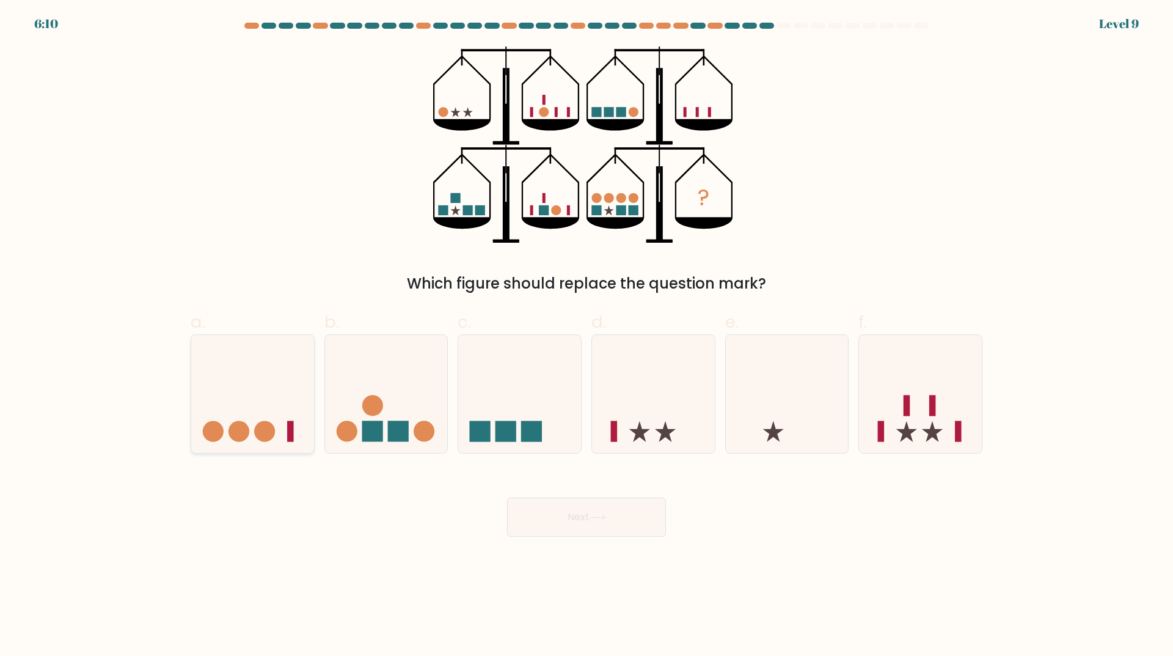
click at [259, 411] on icon at bounding box center [252, 393] width 123 height 101
click at [587, 336] on input "a." at bounding box center [587, 332] width 1 height 8
radio input "true"
click at [583, 510] on button "Next" at bounding box center [586, 517] width 159 height 39
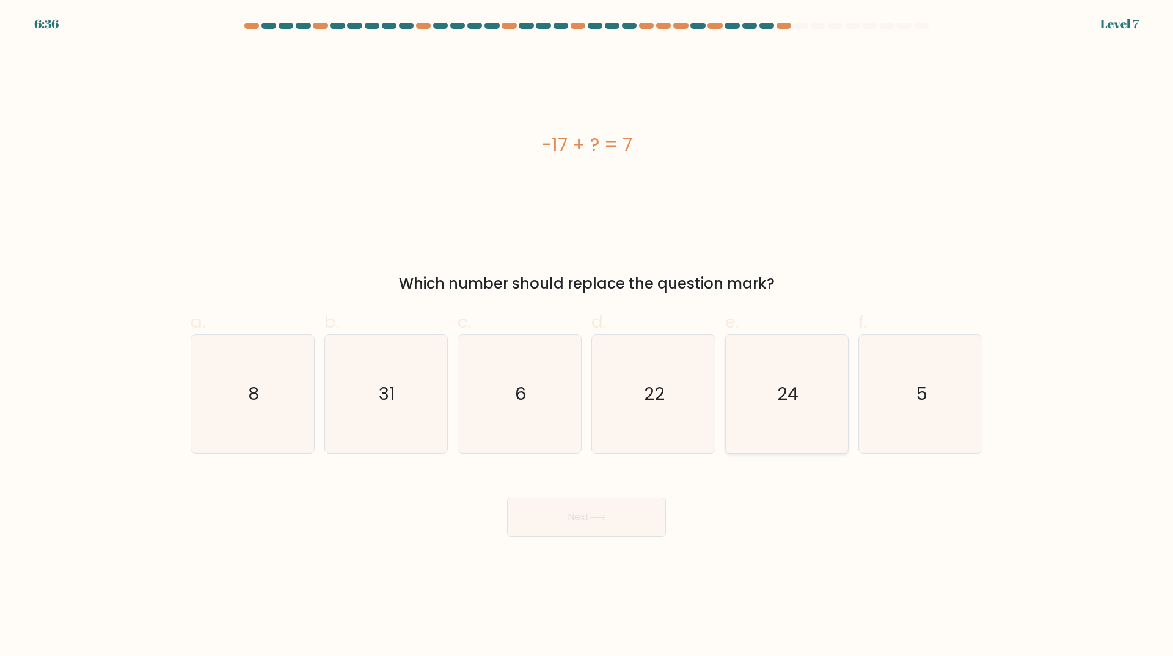
click at [780, 421] on icon "24" at bounding box center [787, 394] width 118 height 118
click at [587, 336] on input "e. 24" at bounding box center [587, 332] width 1 height 8
radio input "true"
click at [620, 509] on button "Next" at bounding box center [586, 517] width 159 height 39
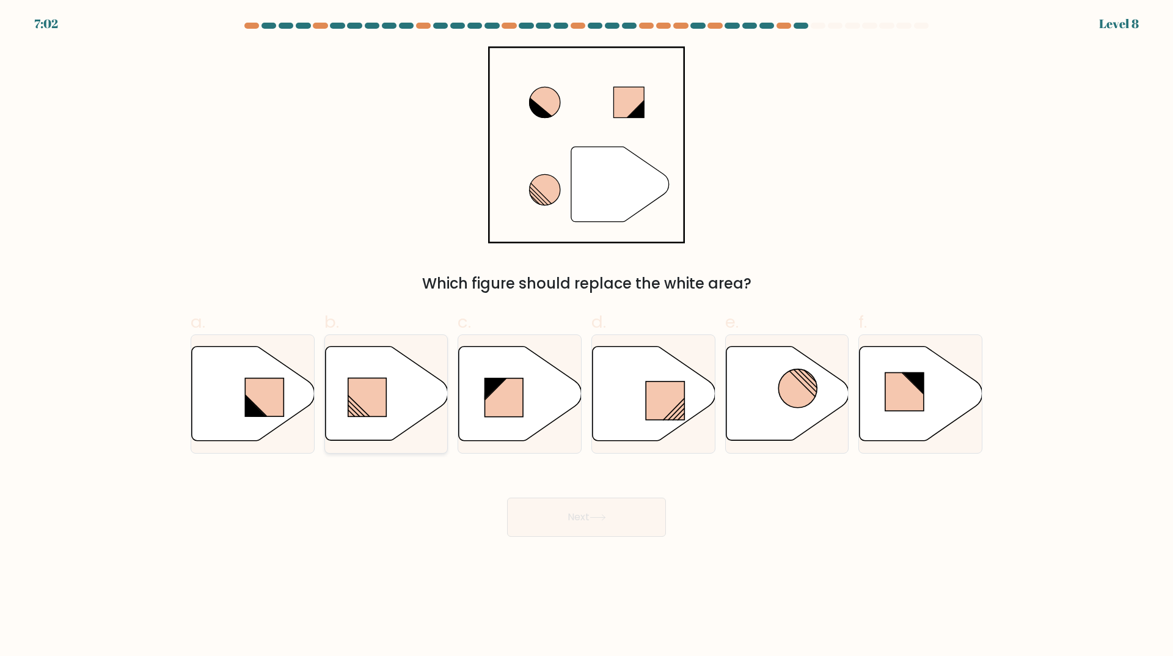
click at [414, 352] on icon at bounding box center [386, 394] width 123 height 96
click at [587, 336] on input "b." at bounding box center [587, 332] width 1 height 8
radio input "true"
click at [591, 524] on button "Next" at bounding box center [586, 517] width 159 height 39
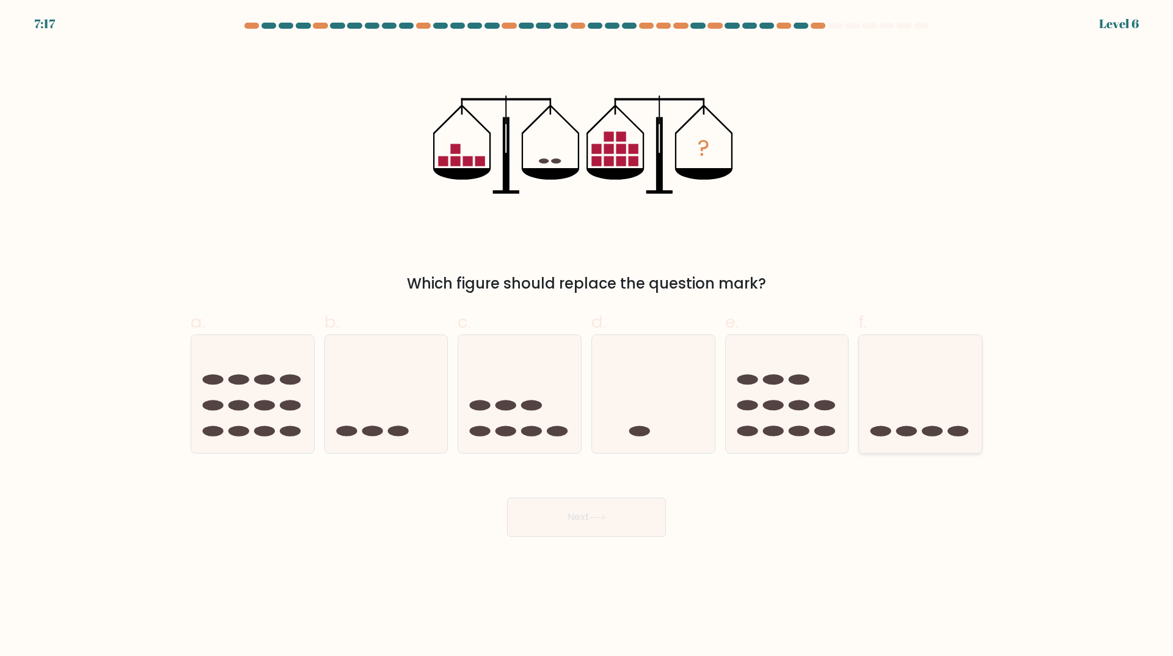
click at [897, 384] on icon at bounding box center [920, 393] width 123 height 101
click at [587, 336] on input "f." at bounding box center [587, 332] width 1 height 8
radio input "true"
click at [571, 527] on button "Next" at bounding box center [586, 517] width 159 height 39
click at [576, 521] on button "Next" at bounding box center [586, 517] width 159 height 39
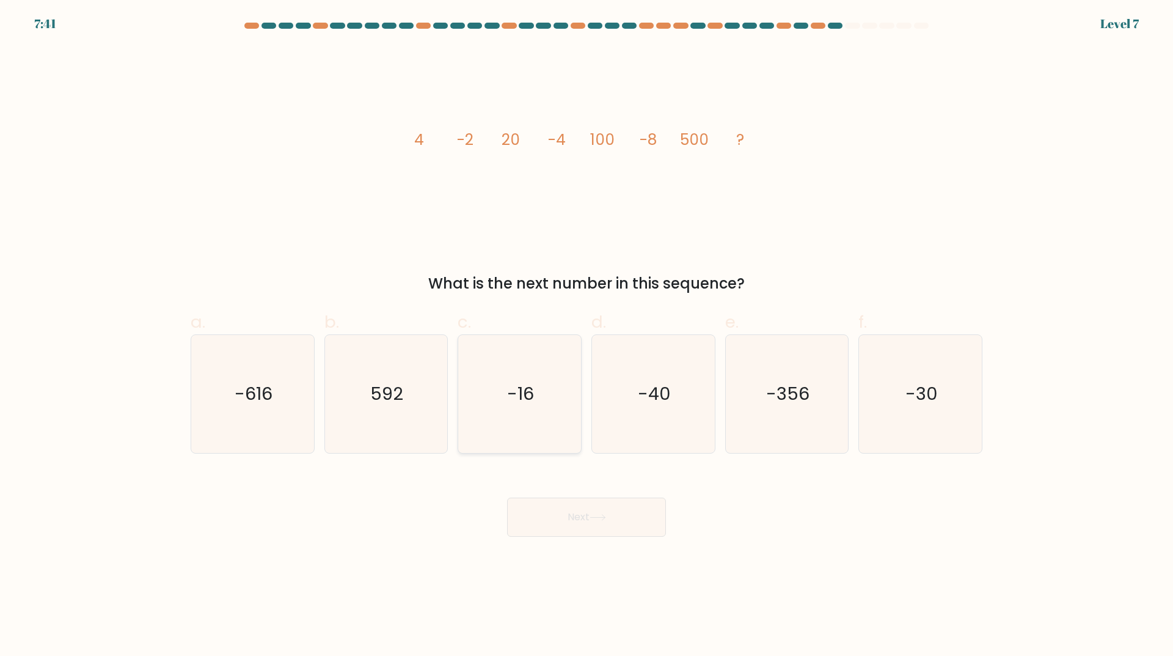
click at [475, 429] on icon "-16" at bounding box center [520, 394] width 118 height 118
click at [587, 336] on input "c. -16" at bounding box center [587, 332] width 1 height 8
radio input "true"
click at [552, 514] on button "Next" at bounding box center [586, 517] width 159 height 39
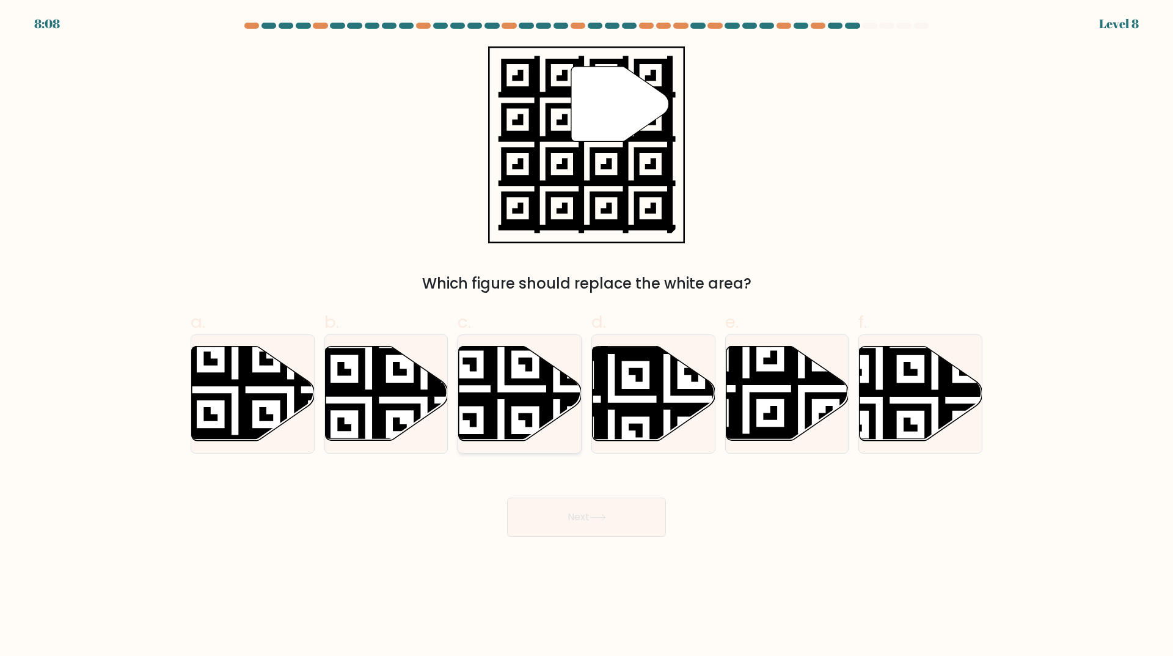
click at [575, 384] on icon at bounding box center [557, 444] width 222 height 222
click at [587, 336] on input "c." at bounding box center [587, 332] width 1 height 8
radio input "true"
click at [603, 524] on button "Next" at bounding box center [586, 517] width 159 height 39
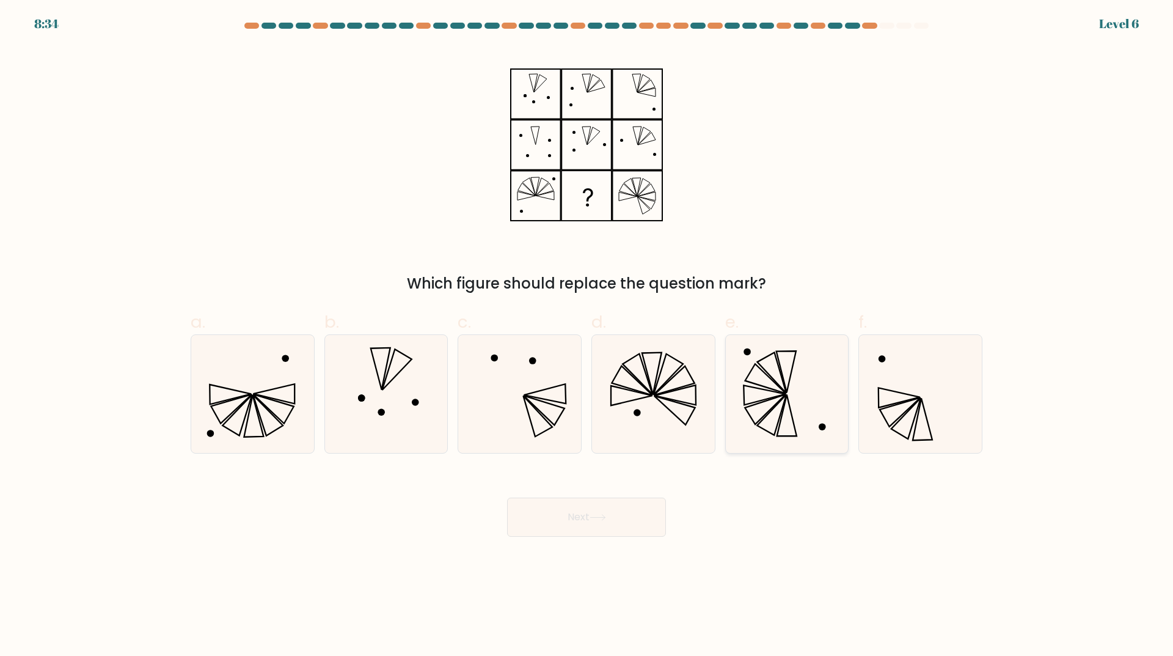
click at [756, 392] on icon at bounding box center [787, 394] width 118 height 118
click at [587, 336] on input "e." at bounding box center [587, 332] width 1 height 8
radio input "true"
click at [575, 521] on button "Next" at bounding box center [586, 517] width 159 height 39
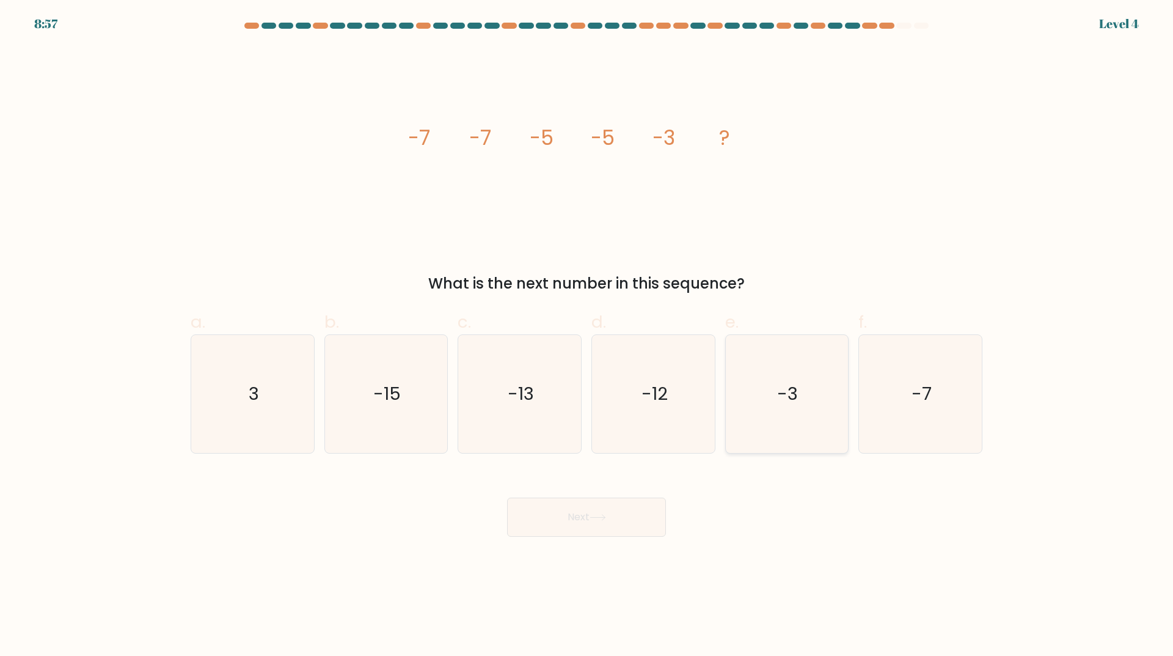
click at [802, 381] on icon "-3" at bounding box center [787, 394] width 118 height 118
click at [587, 336] on input "e. -3" at bounding box center [587, 332] width 1 height 8
radio input "true"
click at [620, 522] on button "Next" at bounding box center [586, 517] width 159 height 39
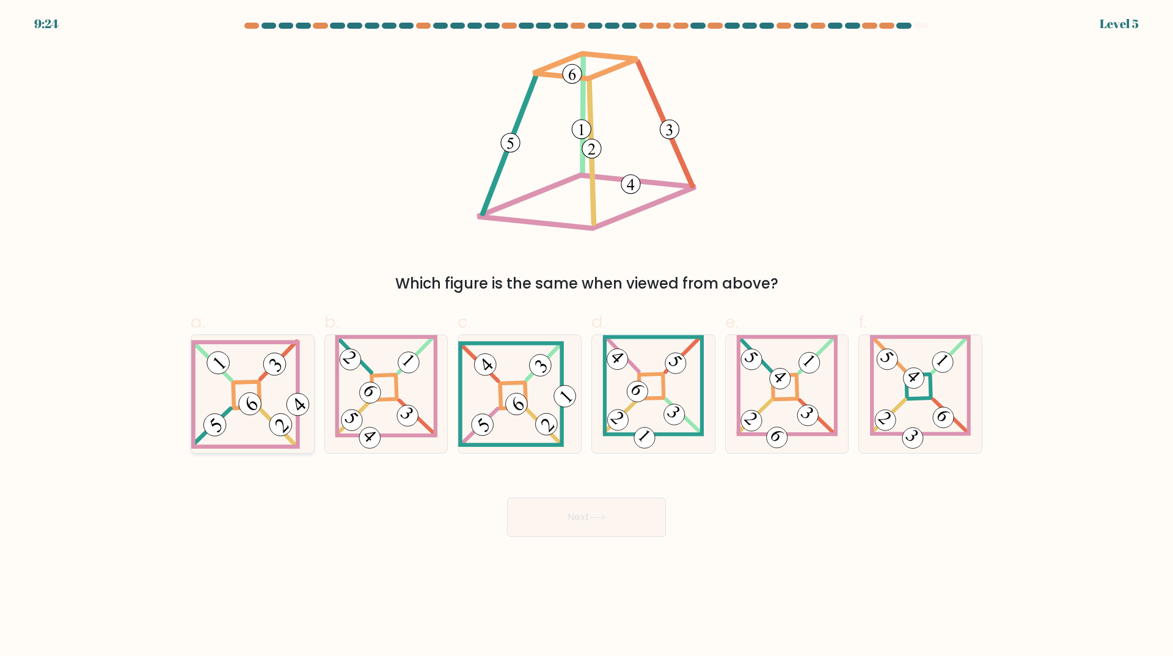
click at [259, 426] on icon at bounding box center [252, 393] width 123 height 109
click at [587, 336] on input "a." at bounding box center [587, 332] width 1 height 8
radio input "true"
click at [580, 505] on button "Next" at bounding box center [586, 517] width 159 height 39
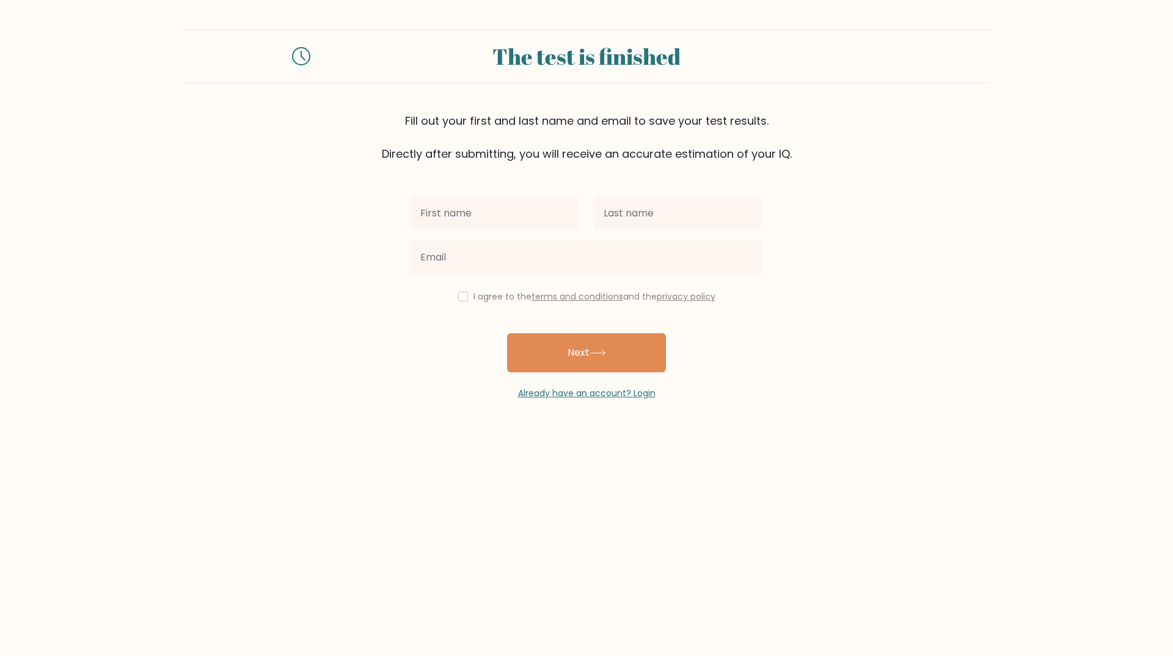
click at [491, 214] on input "text" at bounding box center [495, 213] width 169 height 34
type input "Khristine"
click at [621, 210] on input "text" at bounding box center [678, 213] width 169 height 34
type input "Moralejo"
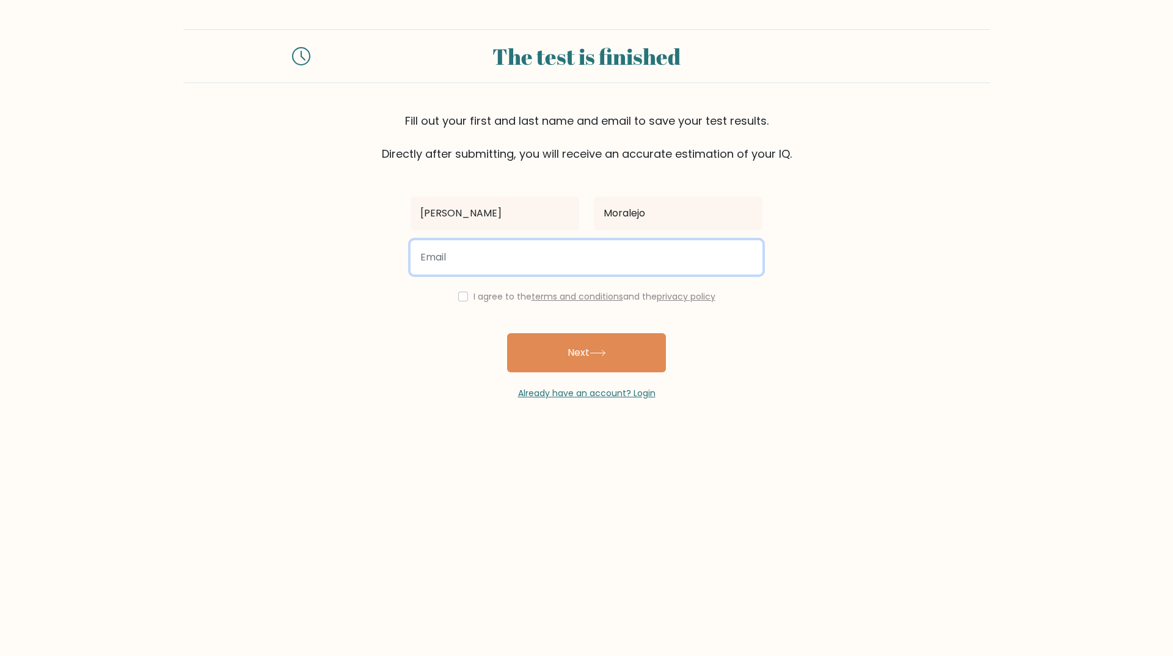
click at [512, 257] on input "email" at bounding box center [587, 257] width 352 height 34
type input "moralejokhristine@gmail.com"
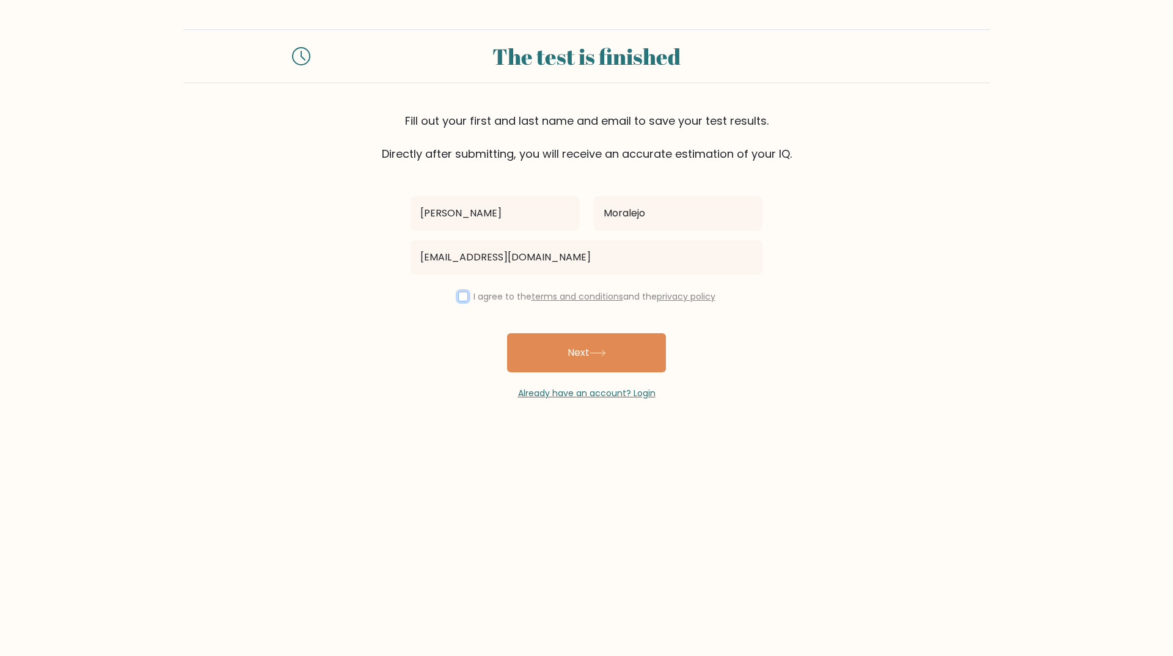
click at [461, 296] on input "checkbox" at bounding box center [463, 297] width 10 height 10
checkbox input "true"
click at [590, 359] on button "Next" at bounding box center [586, 352] width 159 height 39
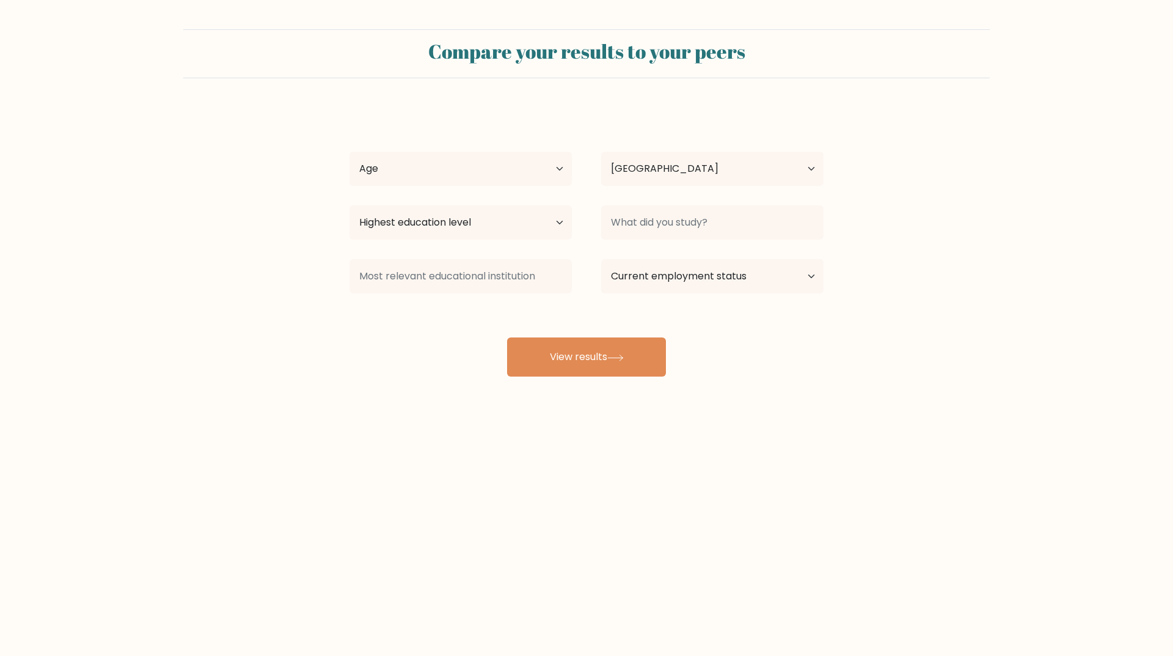
select select "PH"
click at [565, 172] on select "Age Under 18 years old 18-24 years old 25-34 years old 35-44 years old 45-54 ye…" at bounding box center [461, 169] width 222 height 34
select select "45_54"
click at [350, 152] on select "Age Under 18 years old 18-24 years old 25-34 years old 35-44 years old 45-54 ye…" at bounding box center [461, 169] width 222 height 34
click at [556, 222] on select "Highest education level No schooling Primary Lower Secondary Upper Secondary Oc…" at bounding box center [461, 222] width 222 height 34
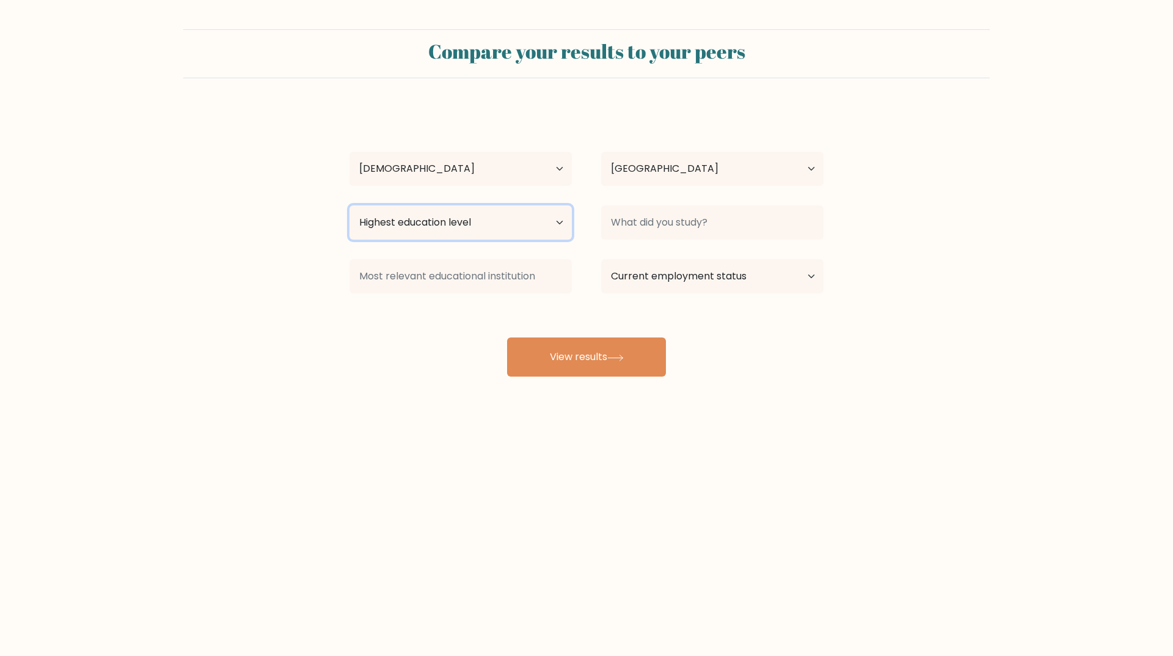
select select "bachelors_degree"
click at [350, 205] on select "Highest education level No schooling Primary Lower Secondary Upper Secondary Oc…" at bounding box center [461, 222] width 222 height 34
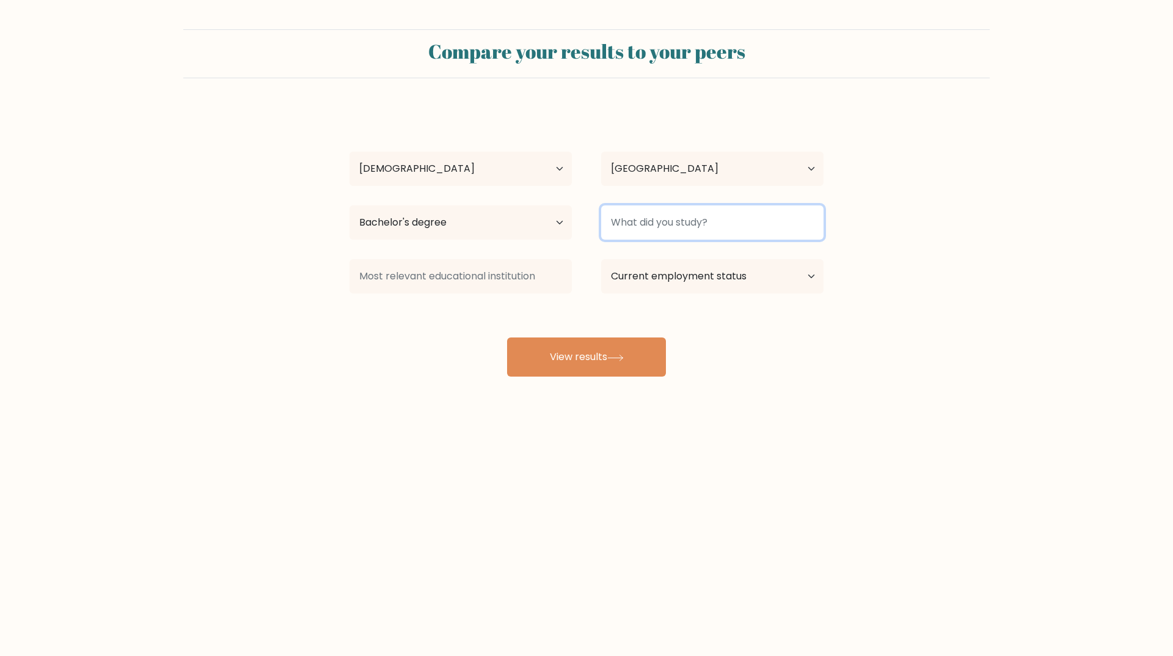
click at [715, 224] on input at bounding box center [712, 222] width 222 height 34
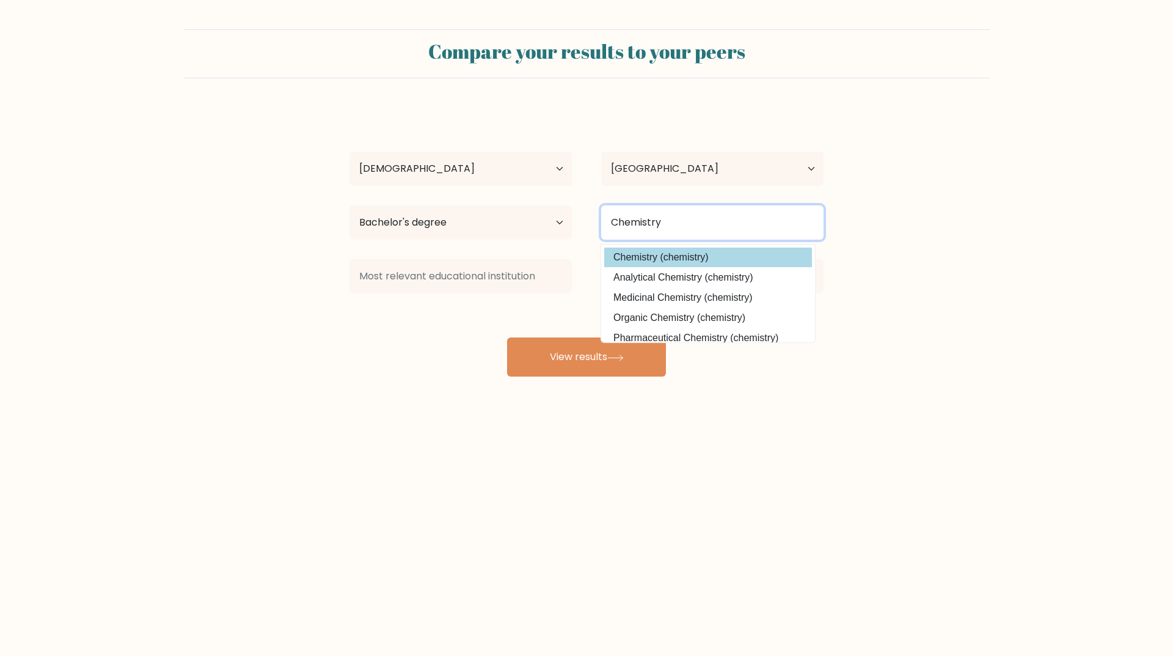
type input "Chemistry"
click at [694, 259] on option "Chemistry (chemistry)" at bounding box center [708, 258] width 208 height 20
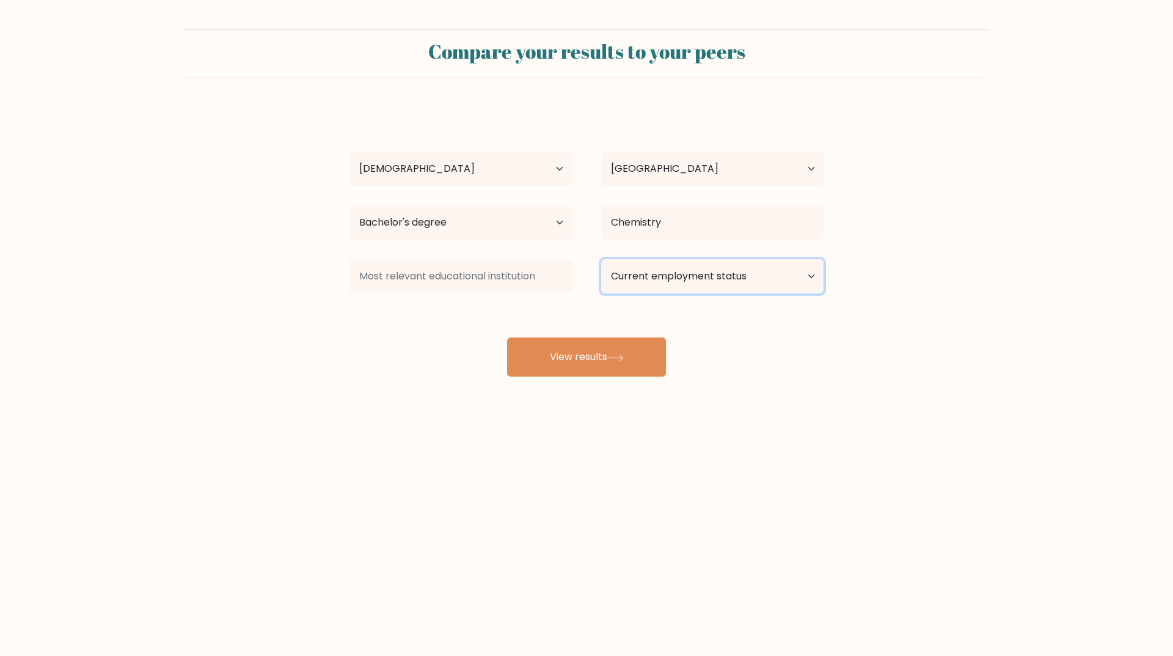
click at [702, 281] on select "Current employment status Employed Student Retired Other / prefer not to answer" at bounding box center [712, 276] width 222 height 34
select select "other"
click at [601, 259] on select "Current employment status Employed Student Retired Other / prefer not to answer" at bounding box center [712, 276] width 222 height 34
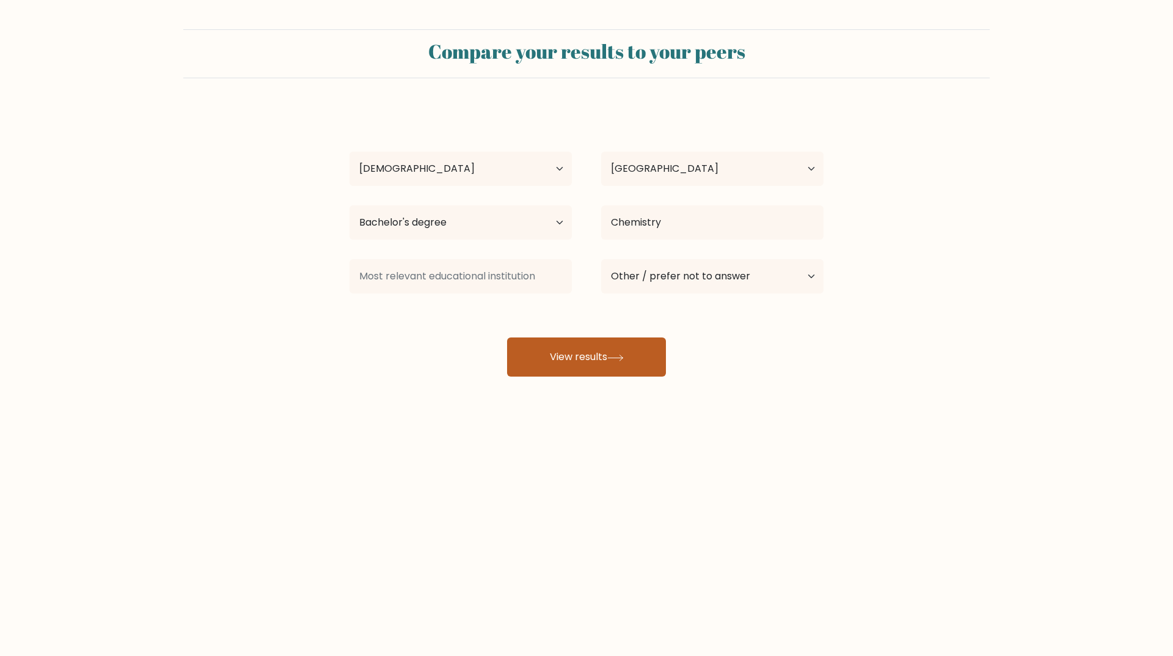
click at [582, 362] on button "View results" at bounding box center [586, 356] width 159 height 39
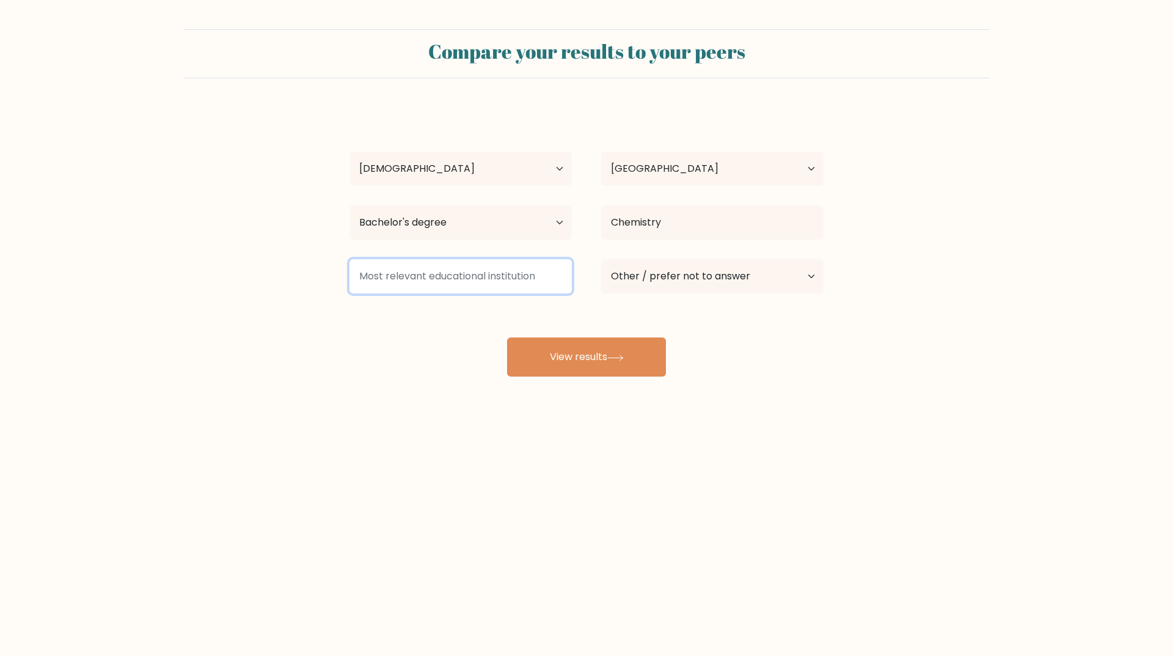
drag, startPoint x: 407, startPoint y: 275, endPoint x: 421, endPoint y: 273, distance: 14.3
click at [408, 274] on input at bounding box center [461, 276] width 222 height 34
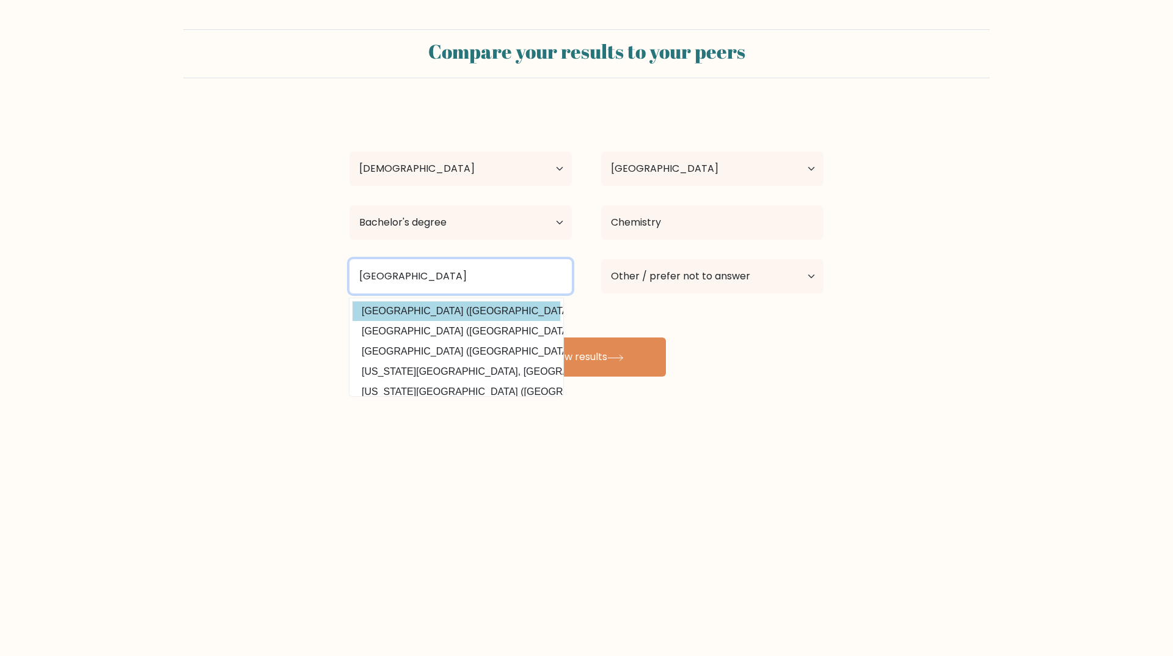
type input "Batangas State University"
click at [493, 311] on option "Batangas State University (Philippines)" at bounding box center [457, 311] width 208 height 20
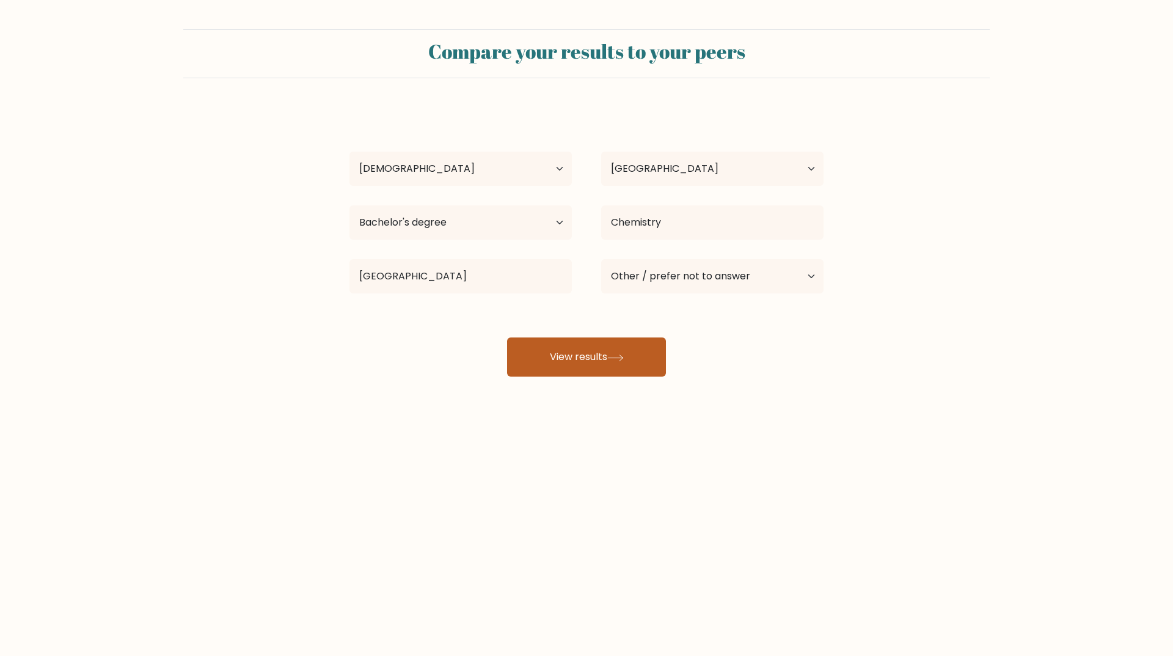
click at [570, 343] on button "View results" at bounding box center [586, 356] width 159 height 39
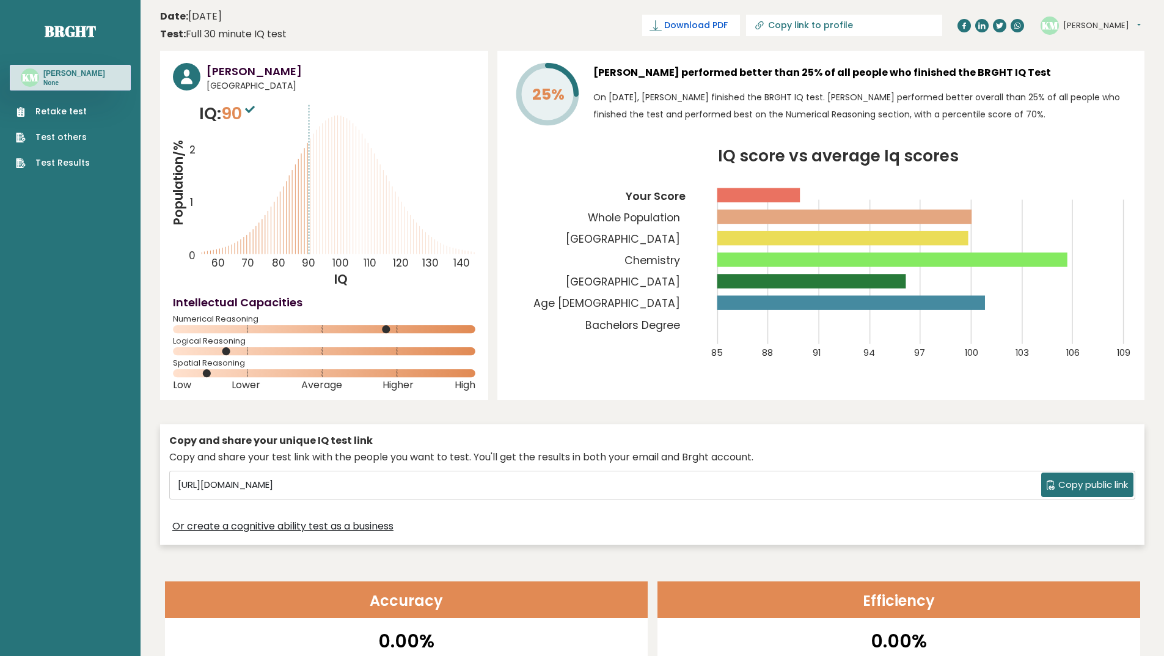
click at [733, 34] on link "Download PDF" at bounding box center [691, 25] width 98 height 21
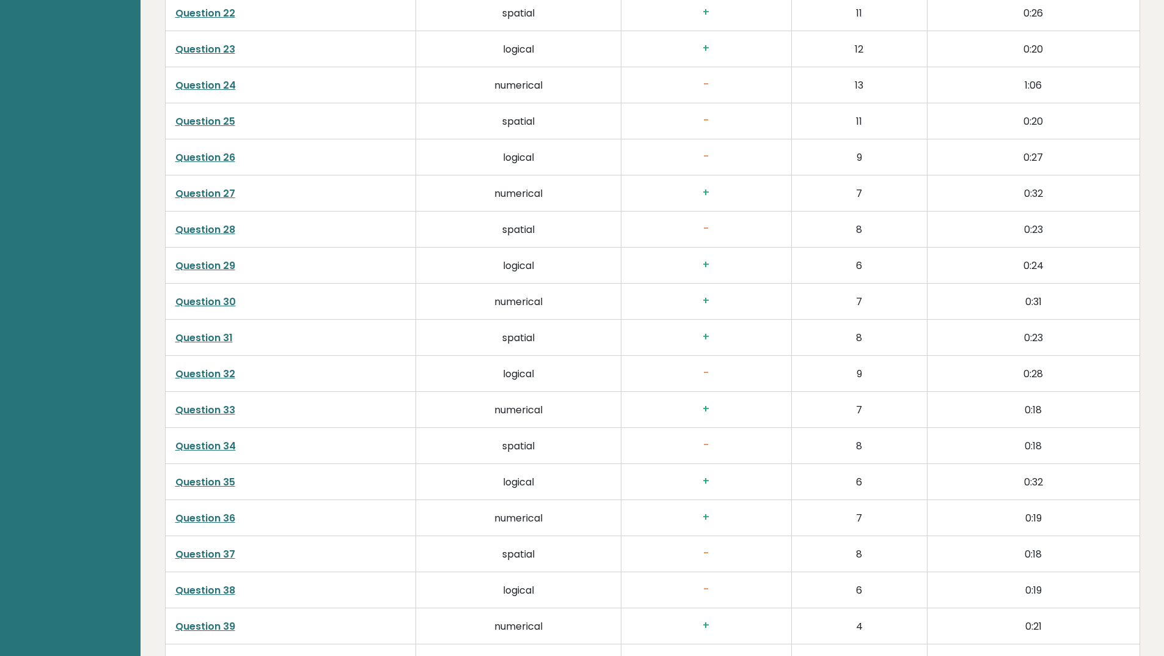
scroll to position [3069, 0]
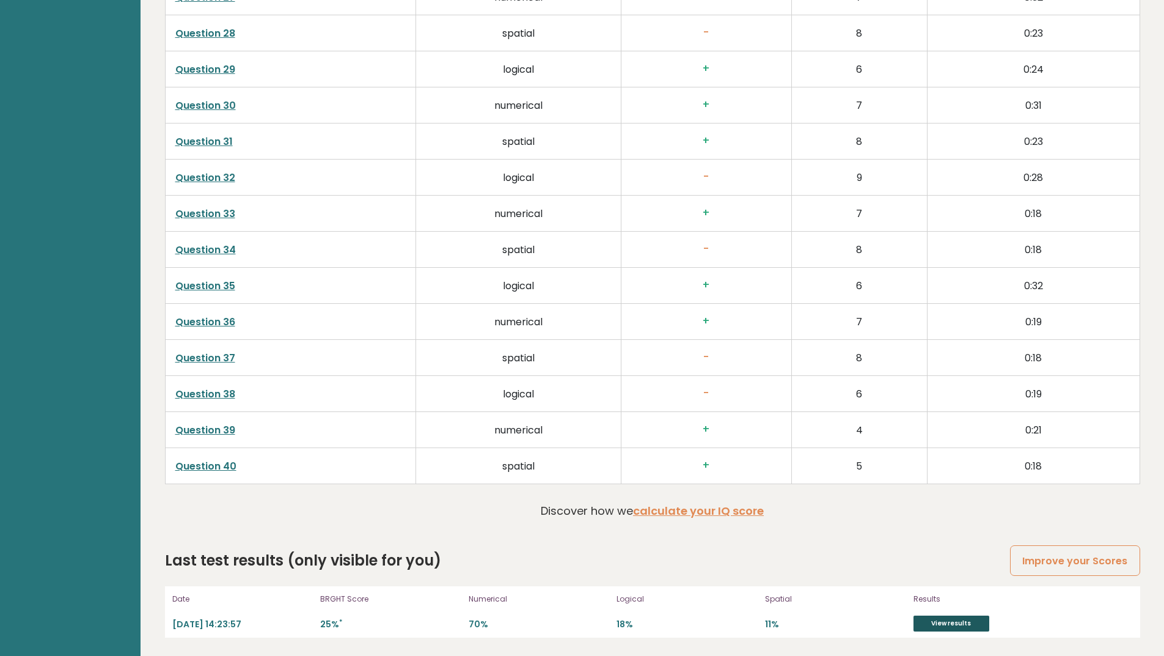
click at [952, 623] on link "View results" at bounding box center [952, 623] width 76 height 16
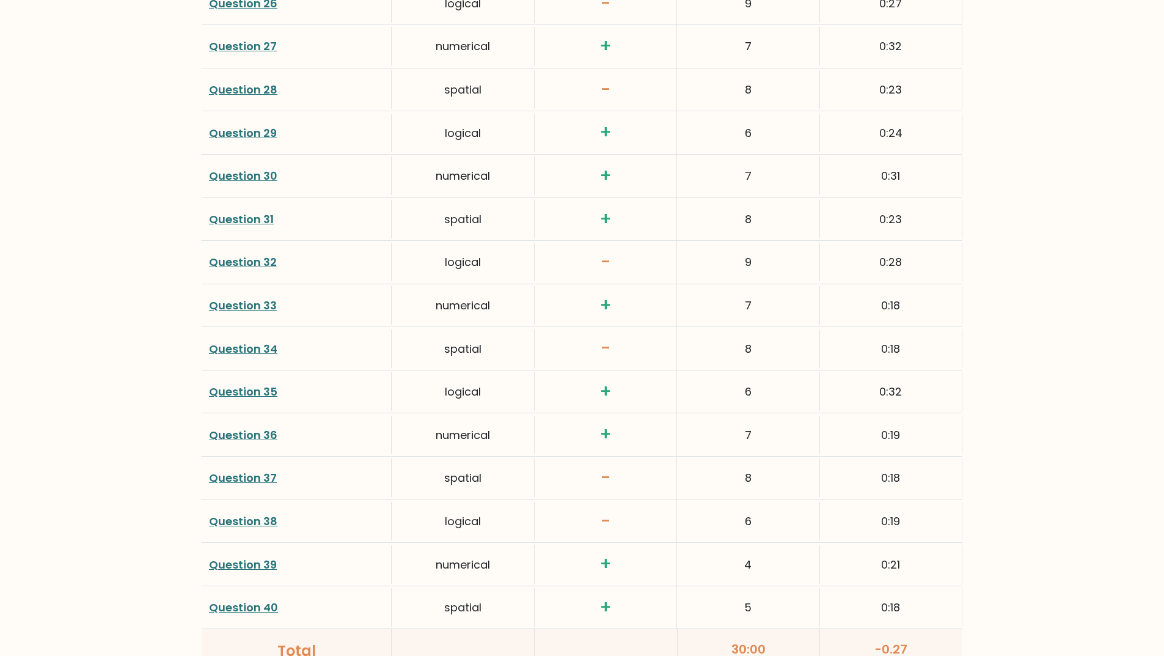
scroll to position [2664, 0]
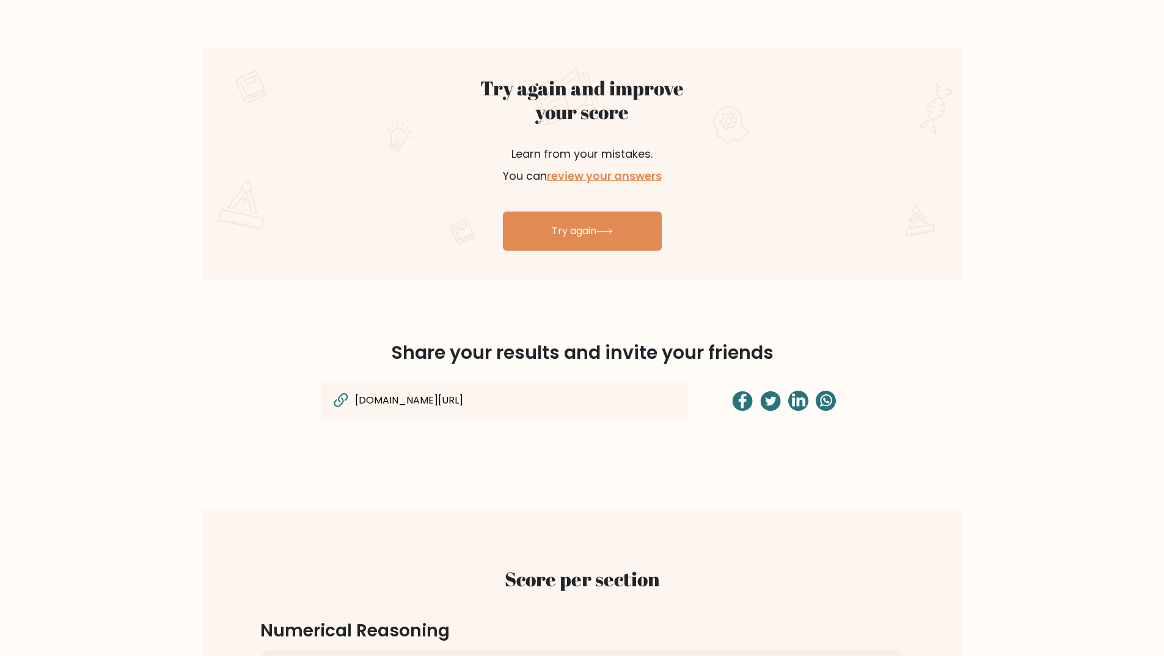
scroll to position [0, 0]
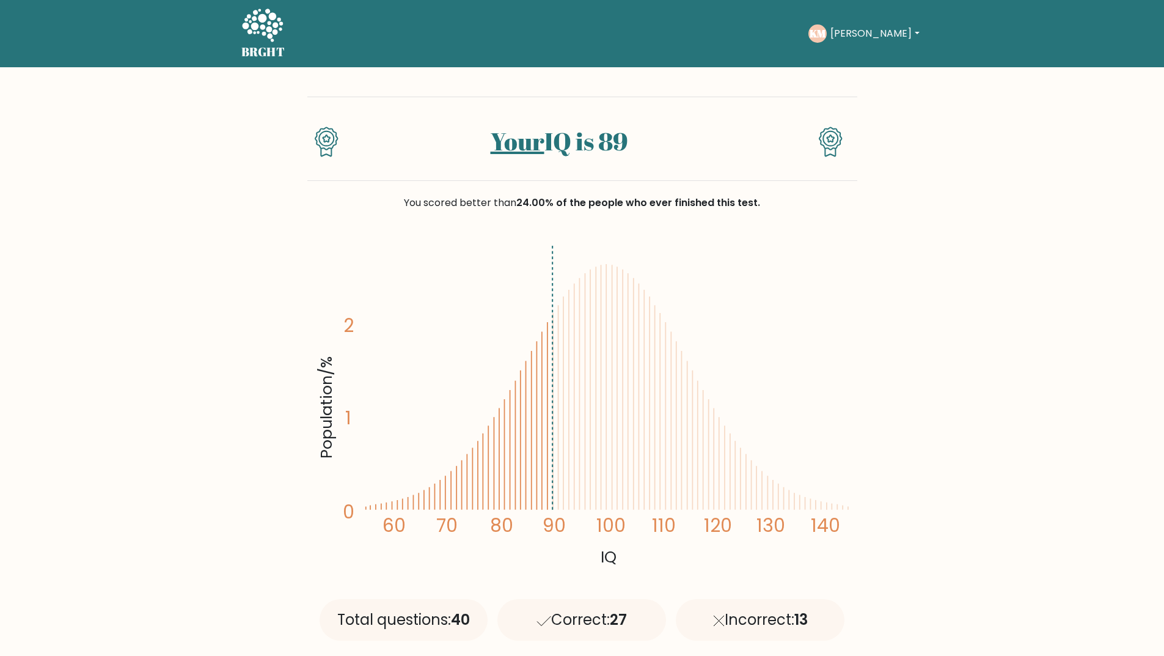
click at [719, 84] on div "Your IQ is 89 You scored better than 24.00% of the people who ever finished thi…" at bounding box center [582, 368] width 550 height 603
